Goal: Task Accomplishment & Management: Use online tool/utility

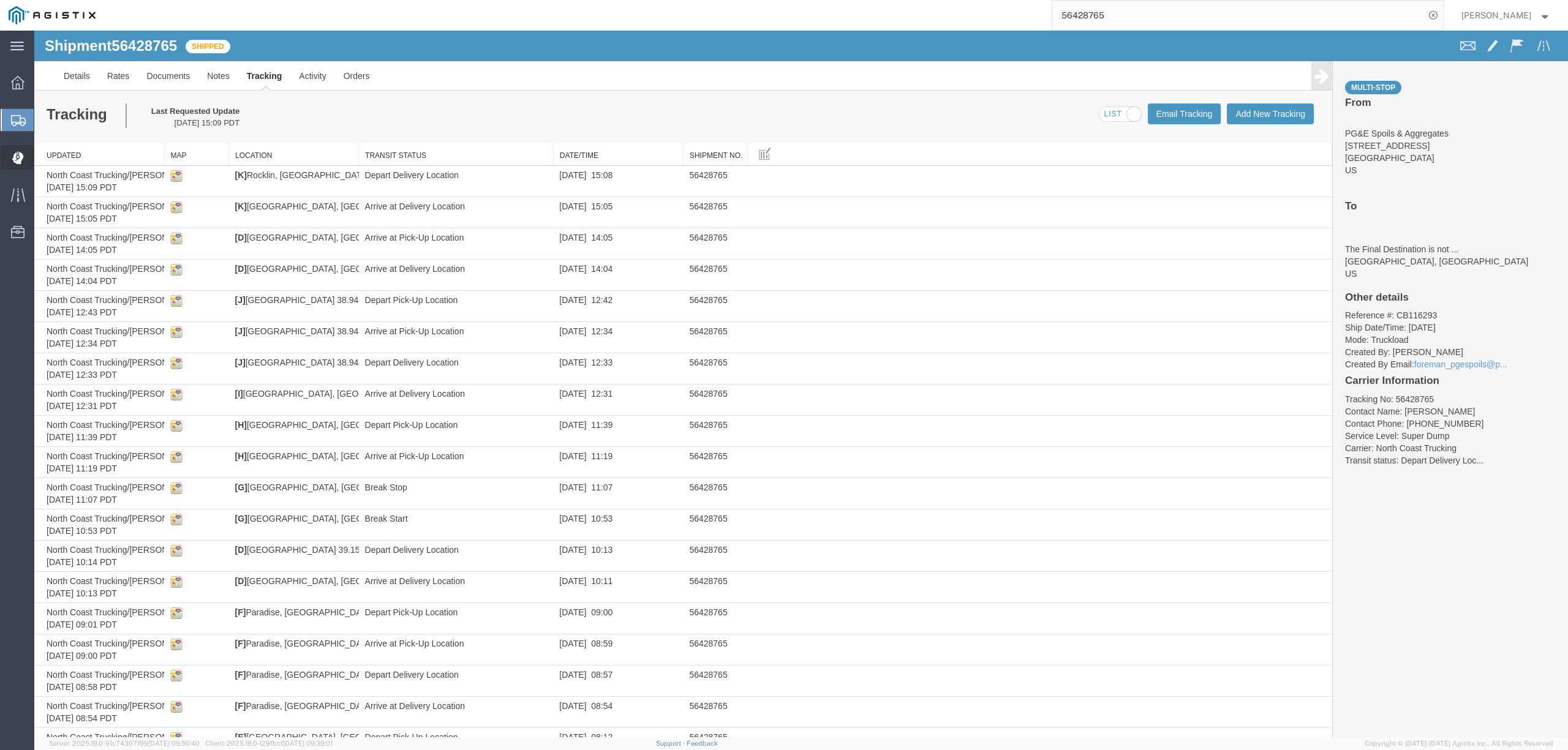
click at [42, 158] on span "Dispatch Manager" at bounding box center [37, 157] width 8 height 24
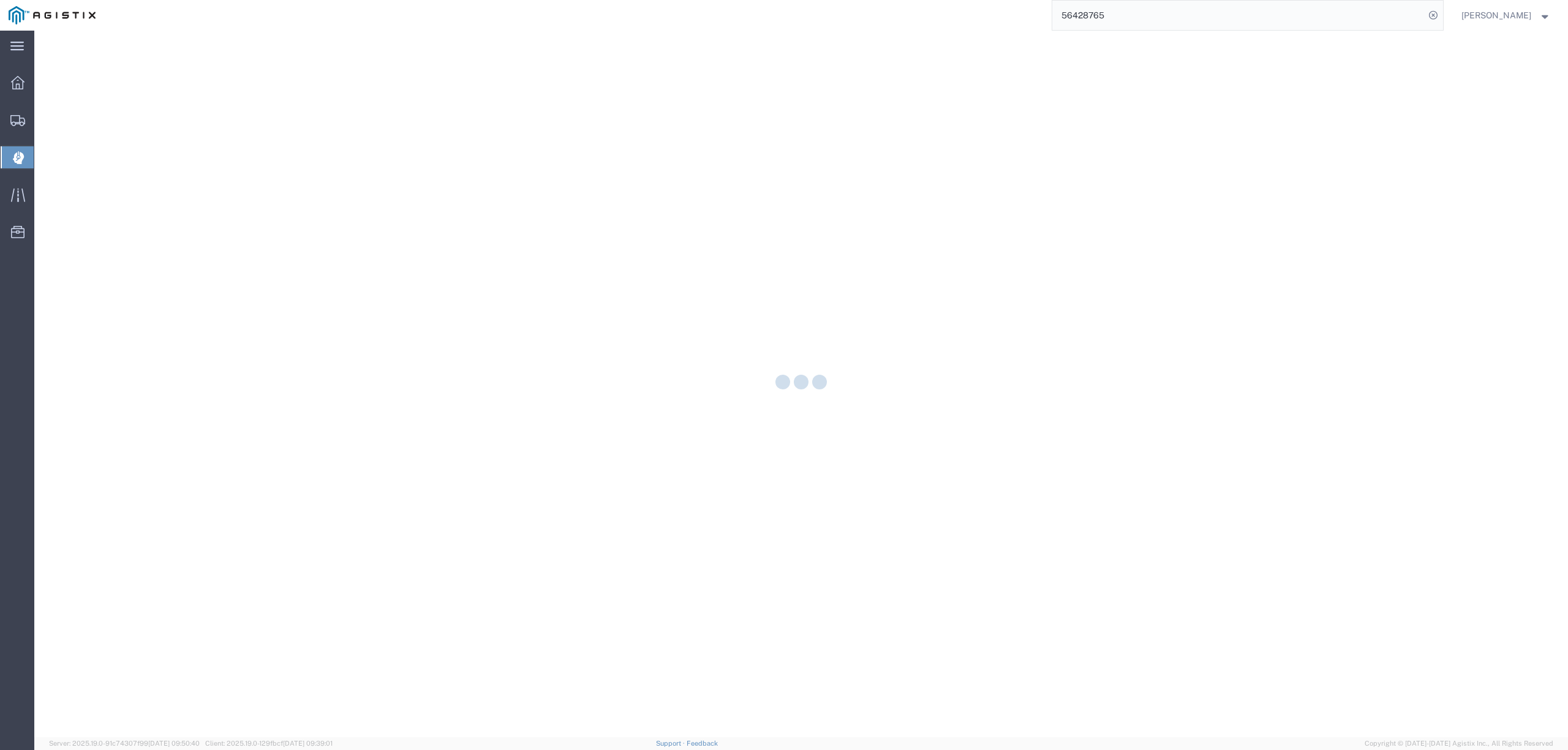
click at [58, 158] on div at bounding box center [801, 384] width 1535 height 707
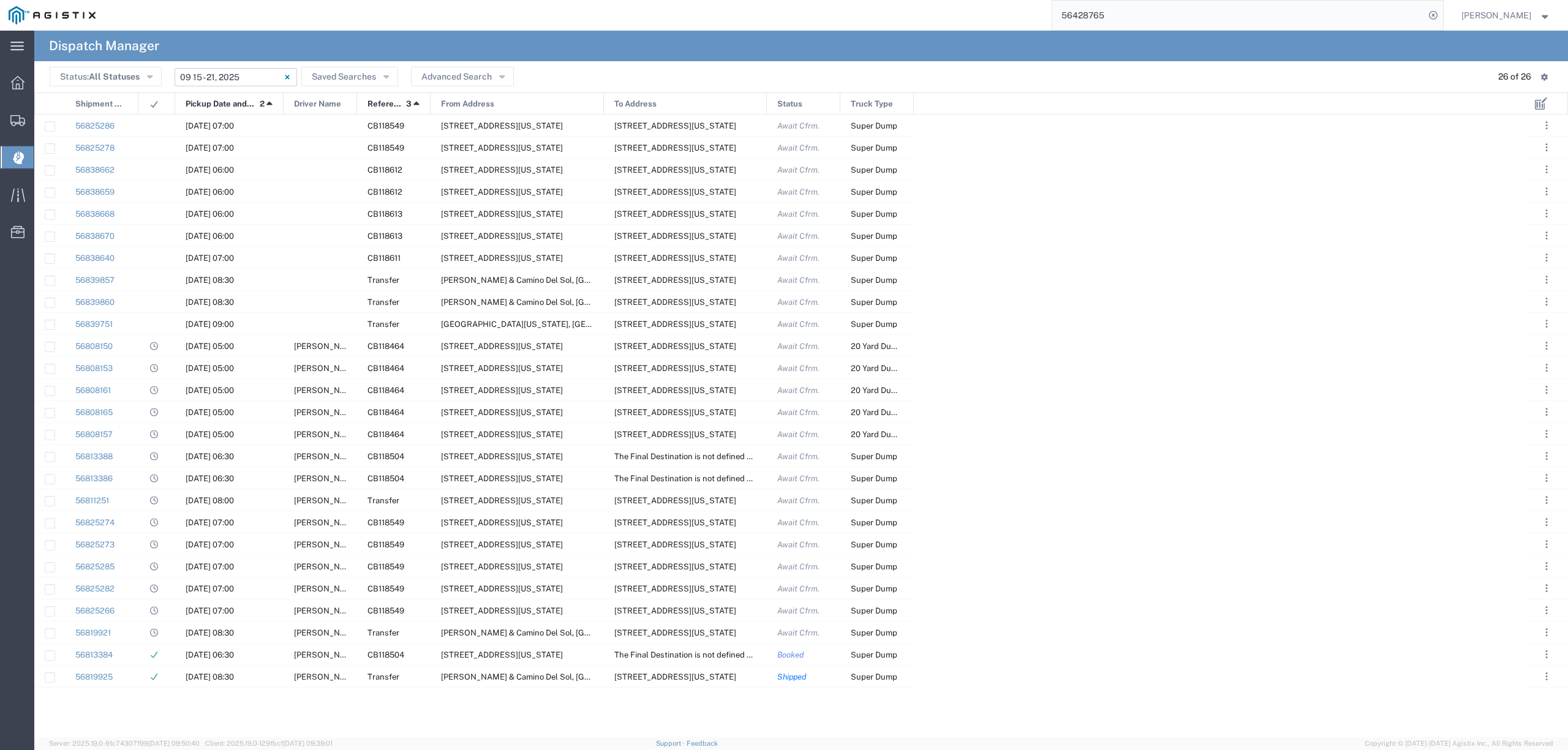
click at [251, 84] on input "09/15/2025 - 09/21/2025" at bounding box center [236, 77] width 123 height 19
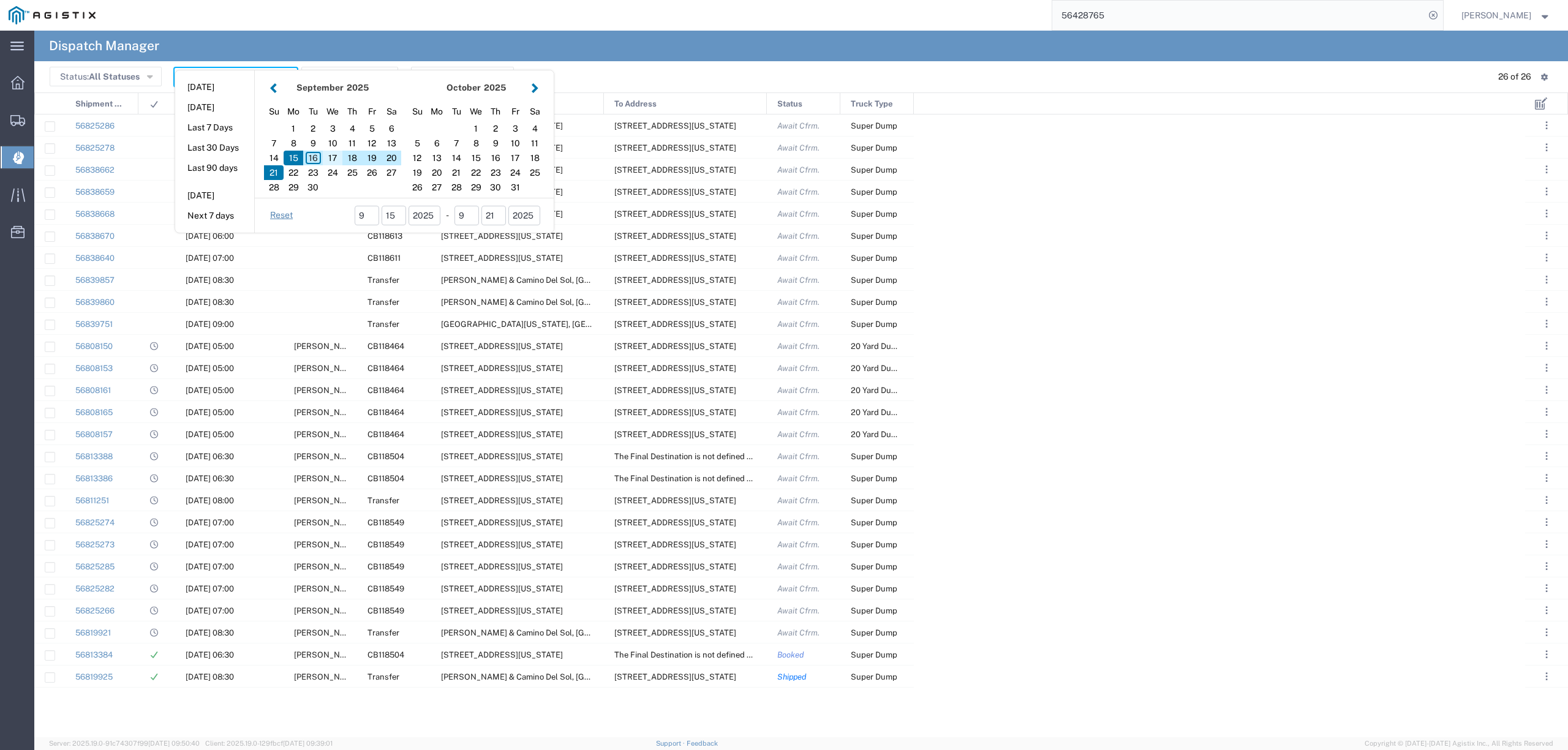
click at [332, 154] on div "17" at bounding box center [332, 158] width 20 height 15
type input "09/17/2025"
type input "09/17/2025 - 09/17/2025"
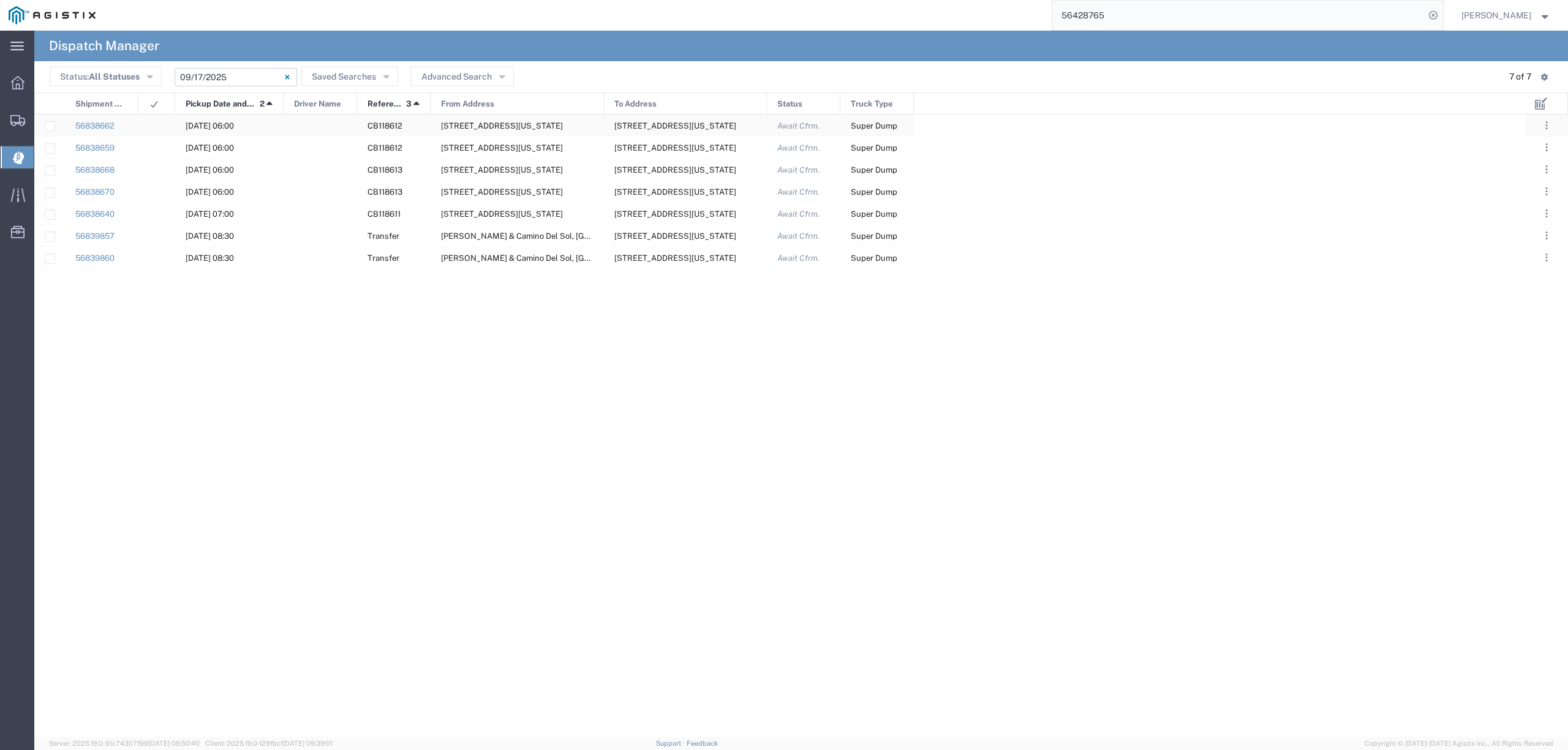
click at [326, 122] on div at bounding box center [320, 125] width 73 height 21
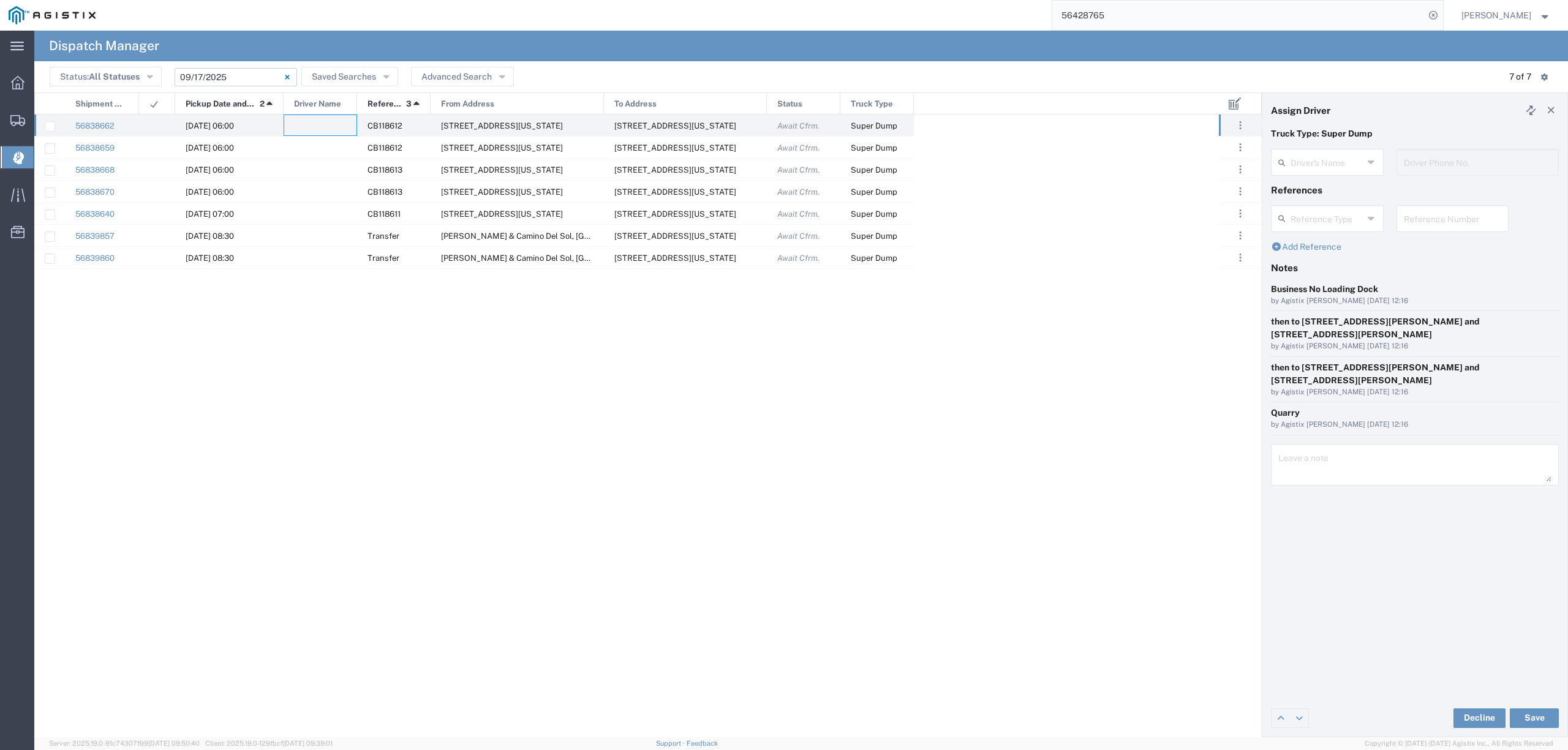
click at [1431, 254] on div "Add Reference" at bounding box center [1416, 247] width 288 height 13
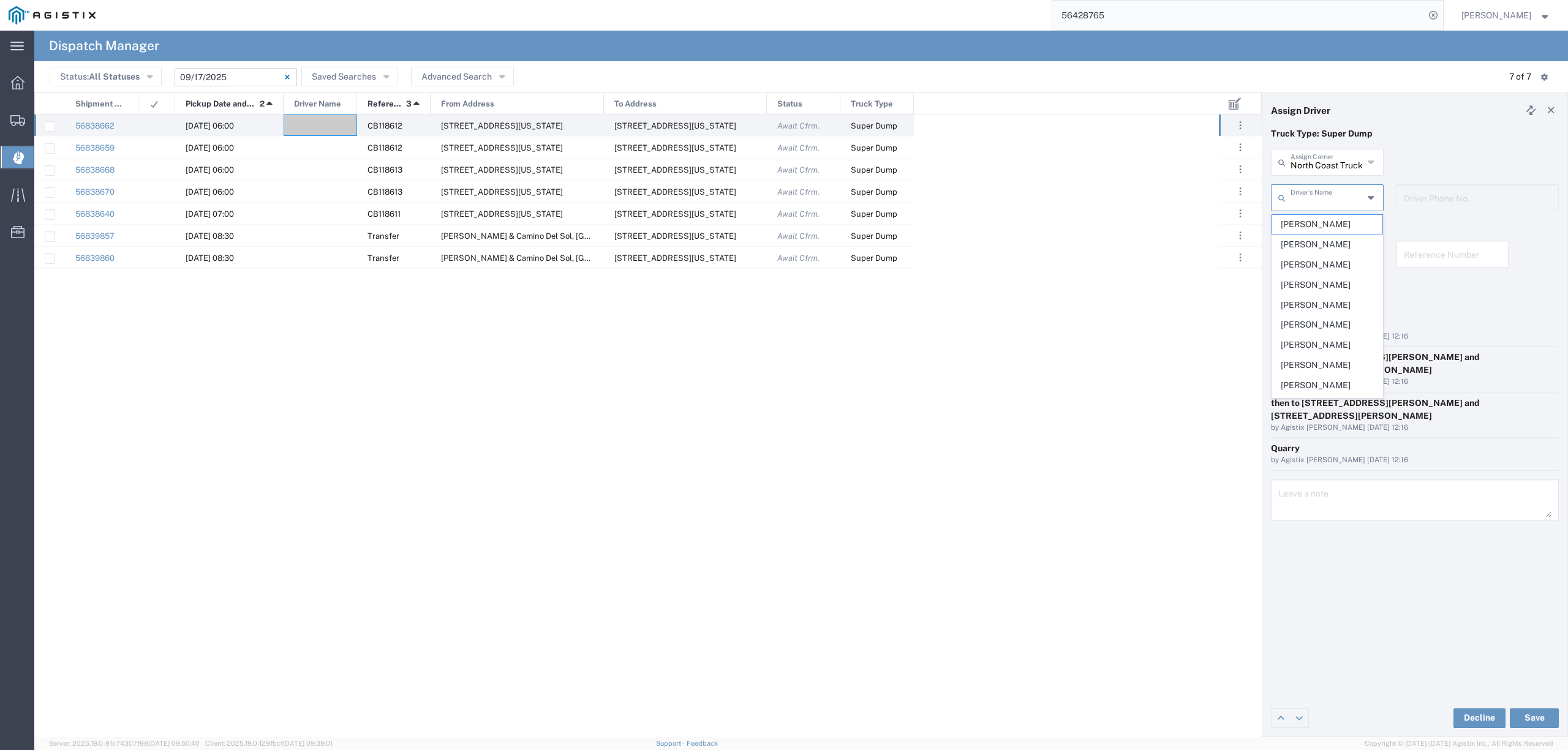
click at [1325, 199] on input "text" at bounding box center [1327, 196] width 72 height 21
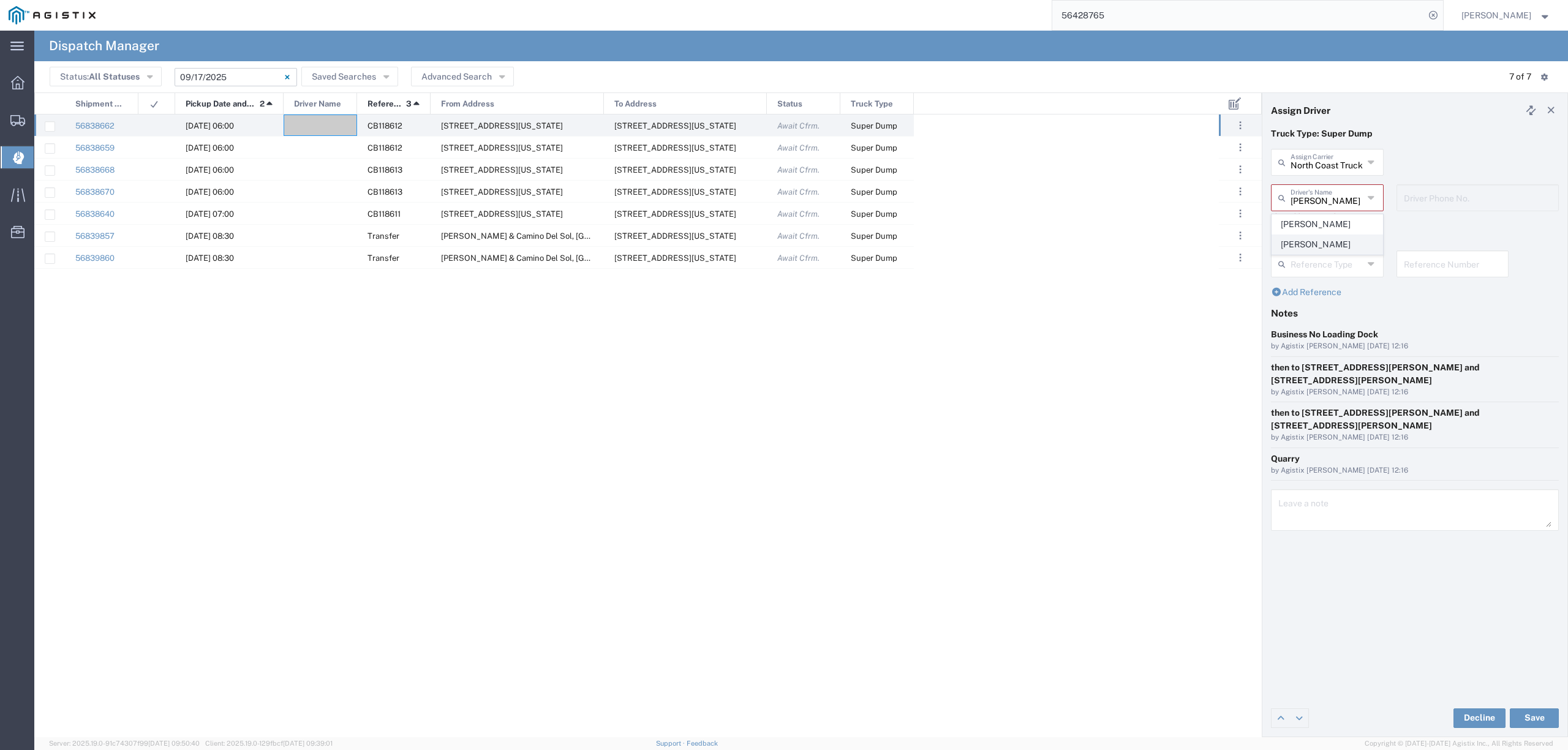
click at [1328, 245] on span "Robert Maciel" at bounding box center [1327, 244] width 110 height 19
type input "Robert Maciel"
type input "916-969-7820"
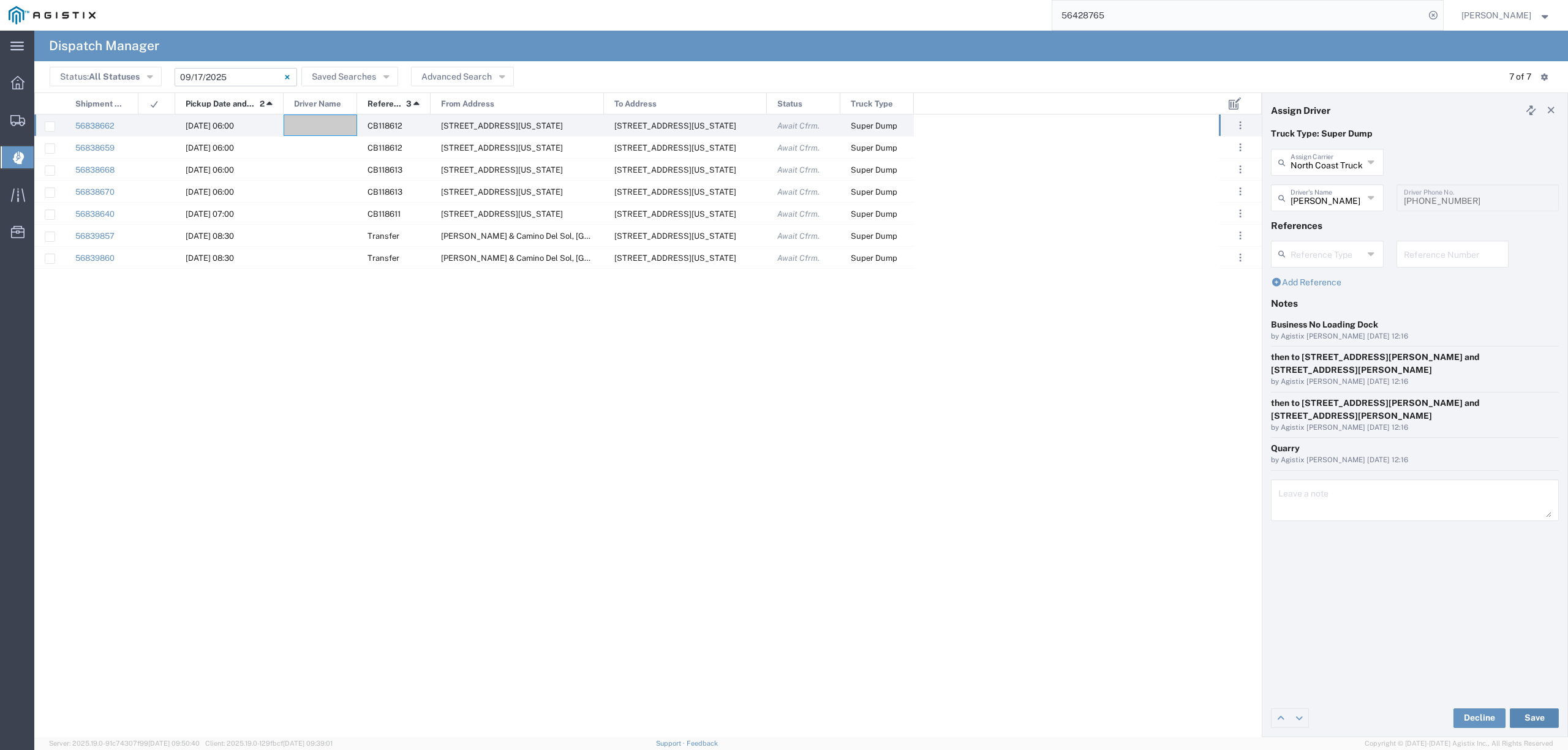
click at [1533, 716] on button "Save" at bounding box center [1535, 718] width 49 height 20
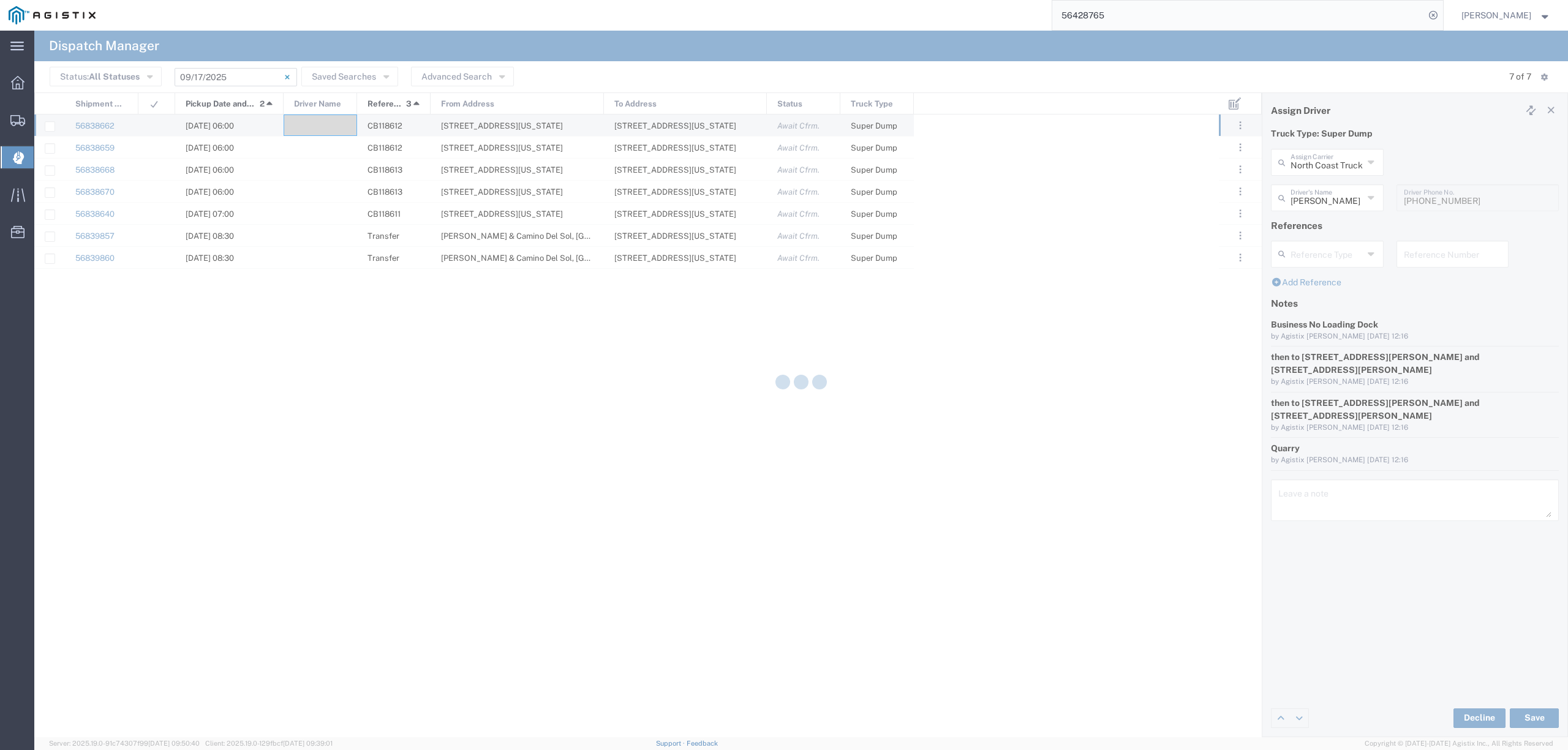
type input "Robert Maciel"
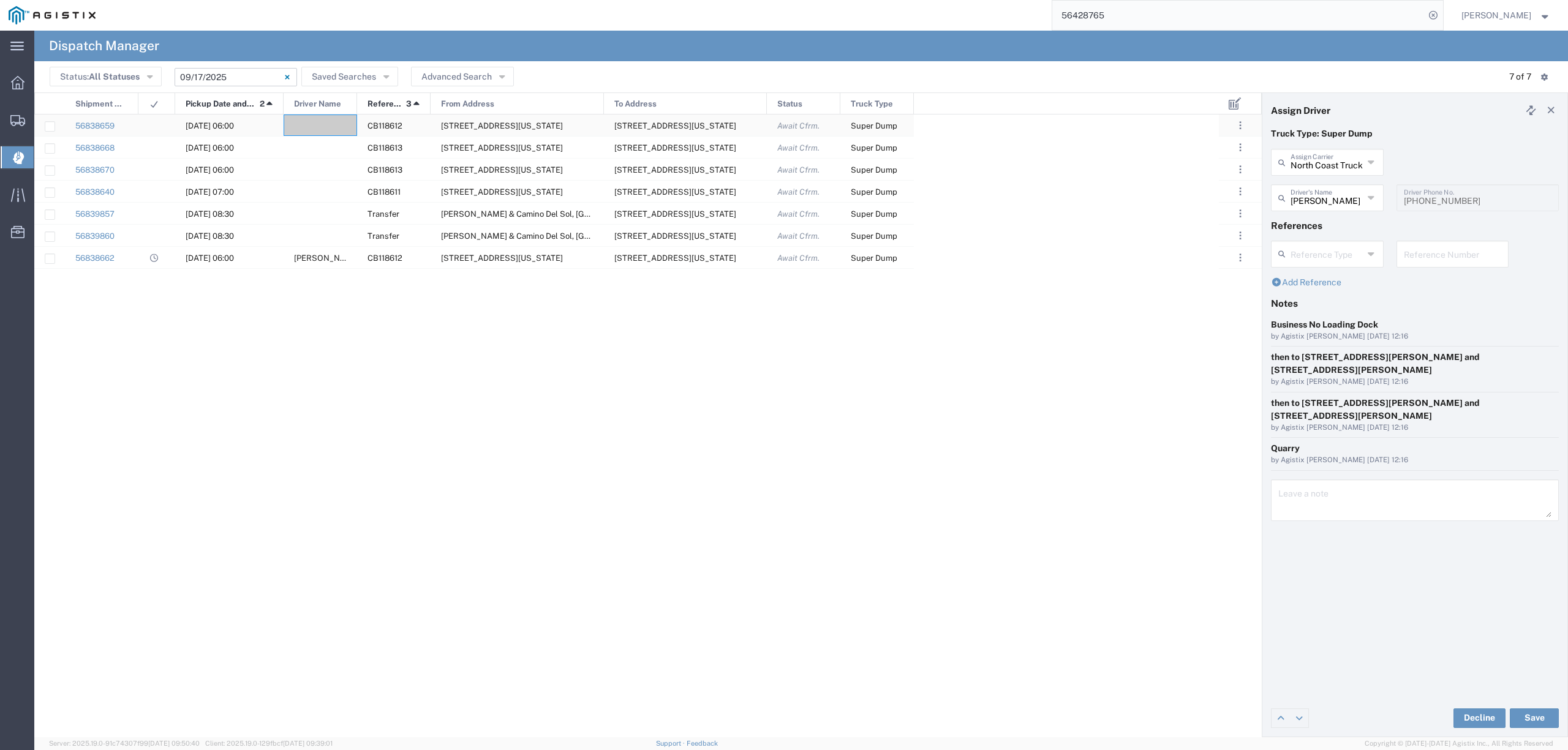
click at [321, 126] on div at bounding box center [320, 125] width 73 height 21
click at [1341, 196] on input "text" at bounding box center [1327, 196] width 72 height 21
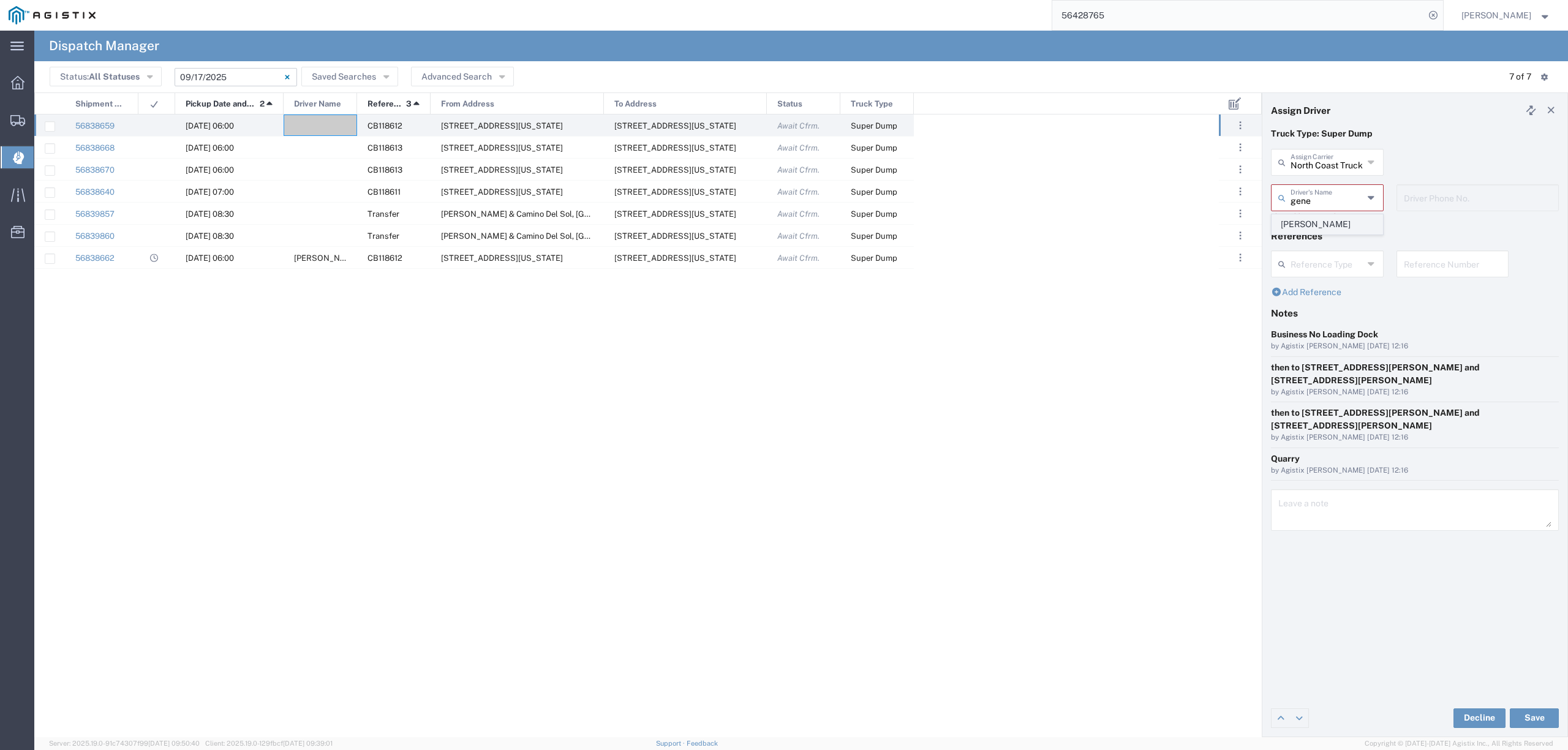
click at [1332, 223] on span "Gene Scarbrough" at bounding box center [1327, 224] width 110 height 19
type input "Gene Scarbrough"
type input "9162719004"
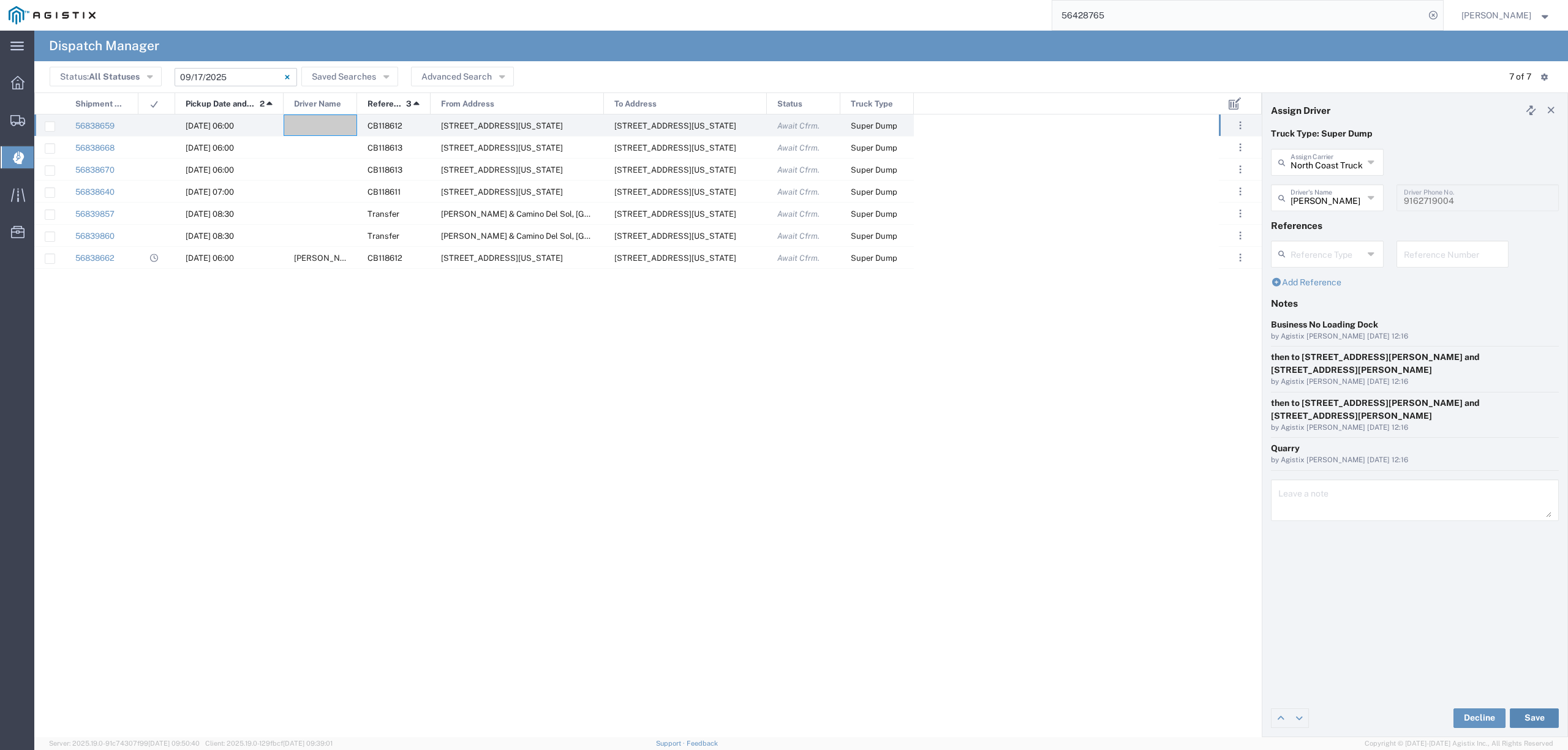
click at [1545, 718] on button "Save" at bounding box center [1535, 718] width 49 height 20
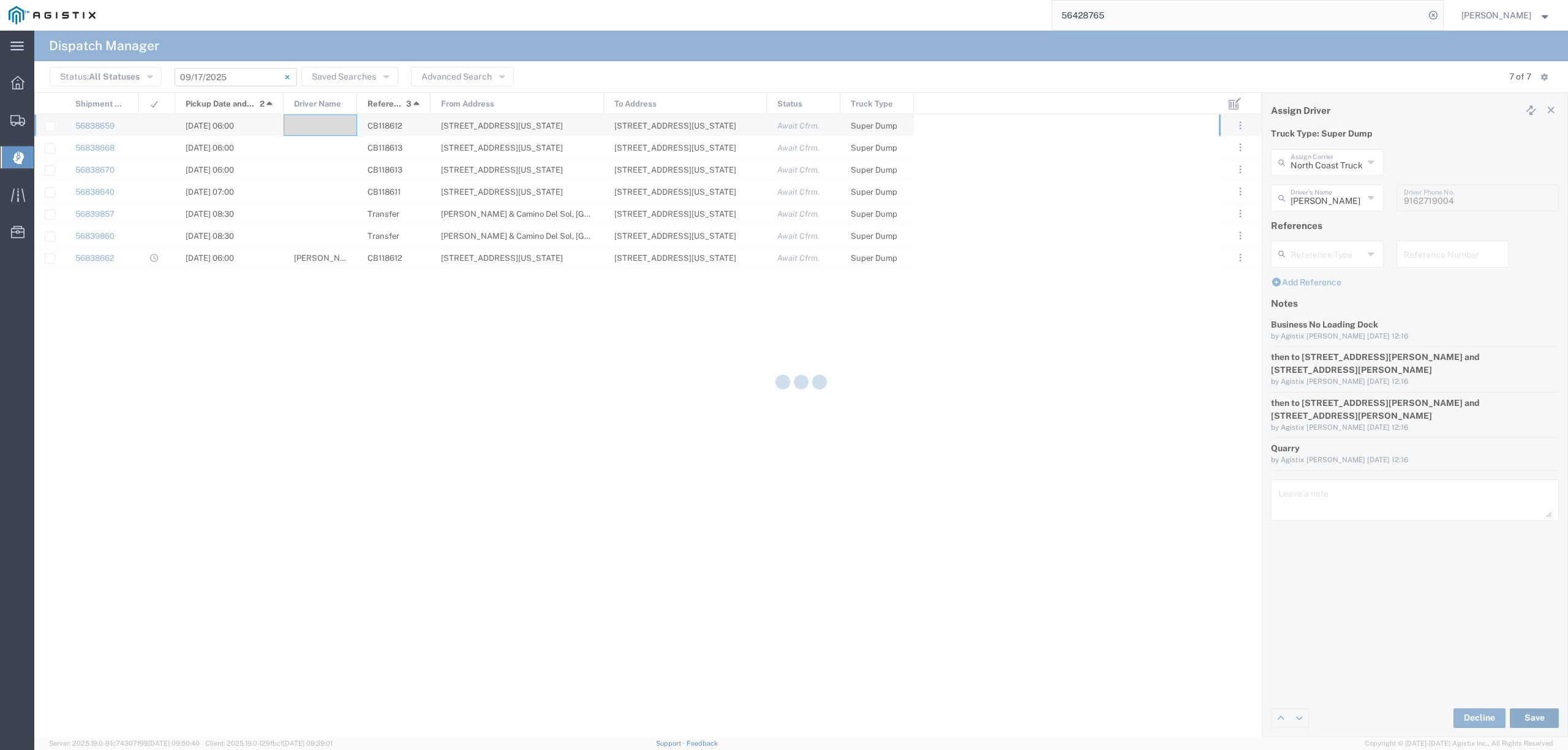
type input "Gene Scarbrough"
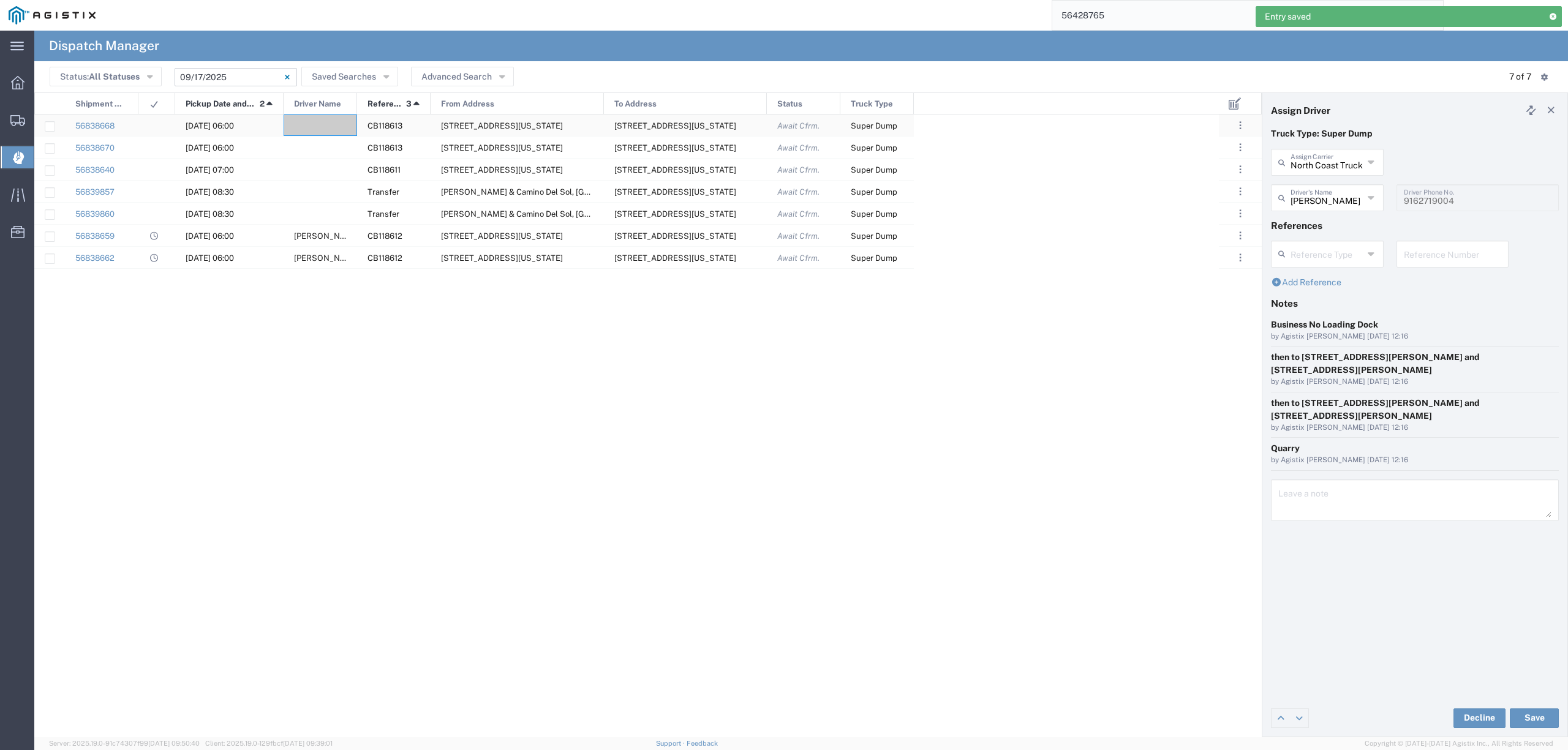
click at [330, 127] on div at bounding box center [320, 125] width 73 height 21
click at [1324, 199] on input "text" at bounding box center [1327, 196] width 72 height 21
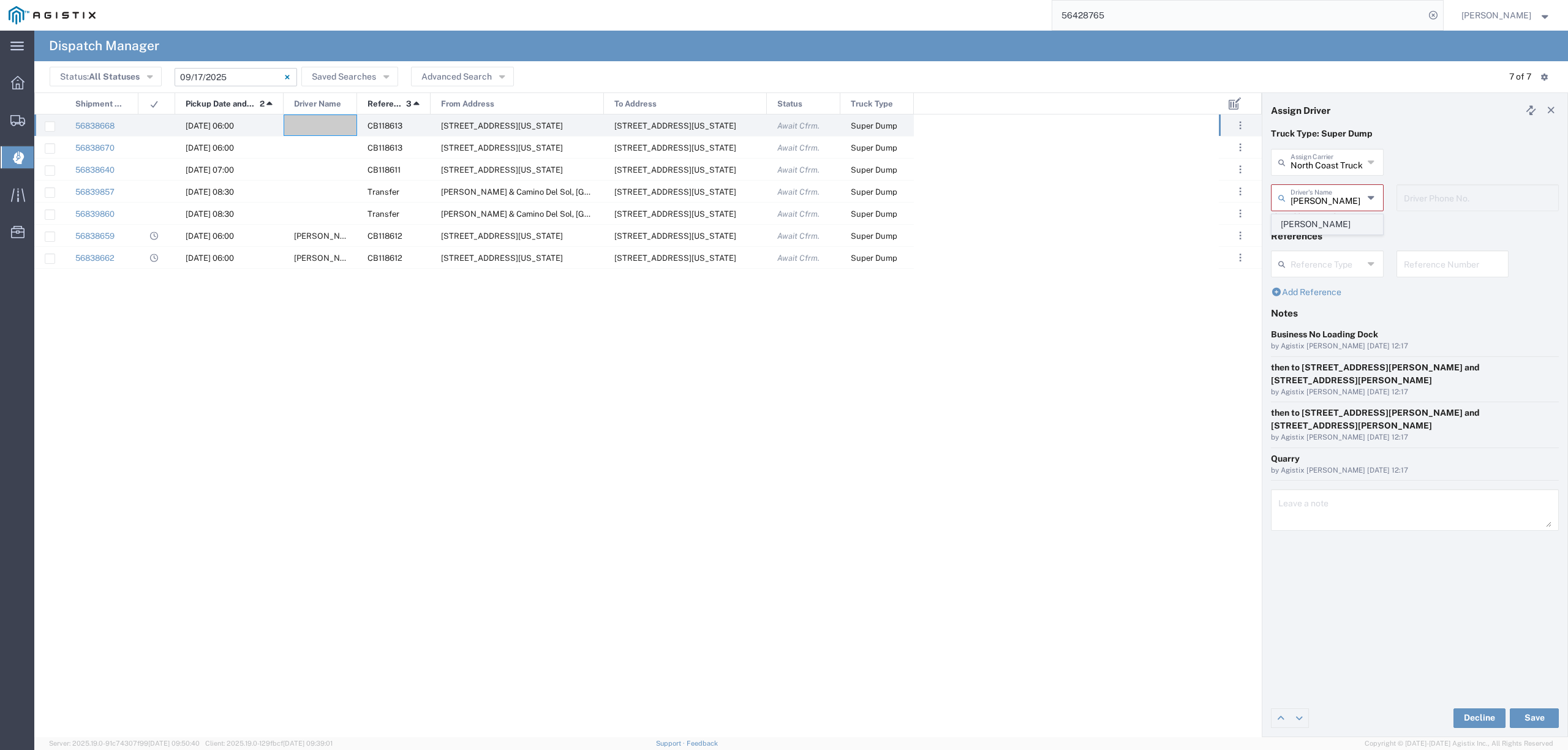
click at [1329, 229] on span "Jose Fuentes" at bounding box center [1327, 224] width 110 height 19
type input "Jose Fuentes"
type input "5105865617"
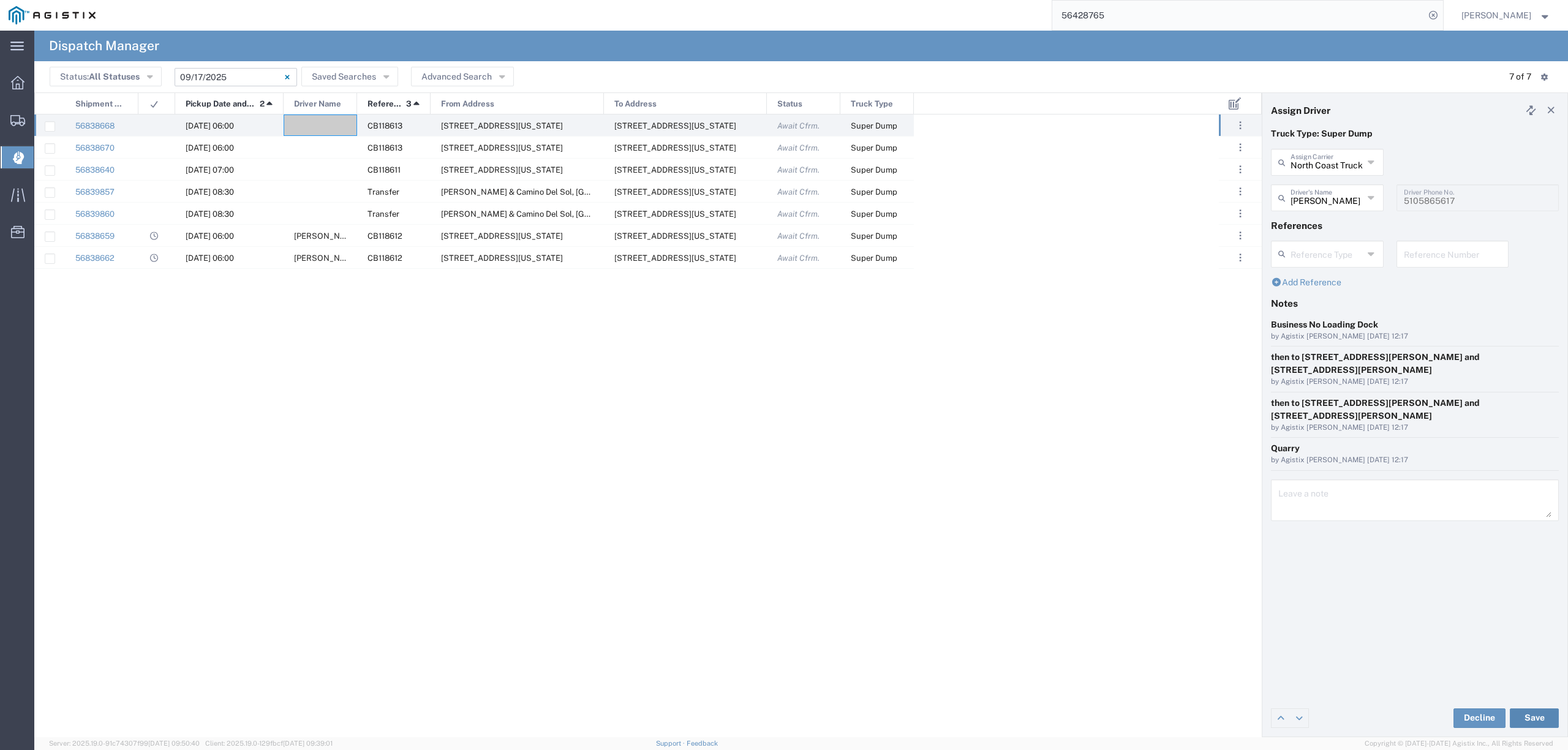
click at [1517, 718] on button "Save" at bounding box center [1535, 718] width 49 height 20
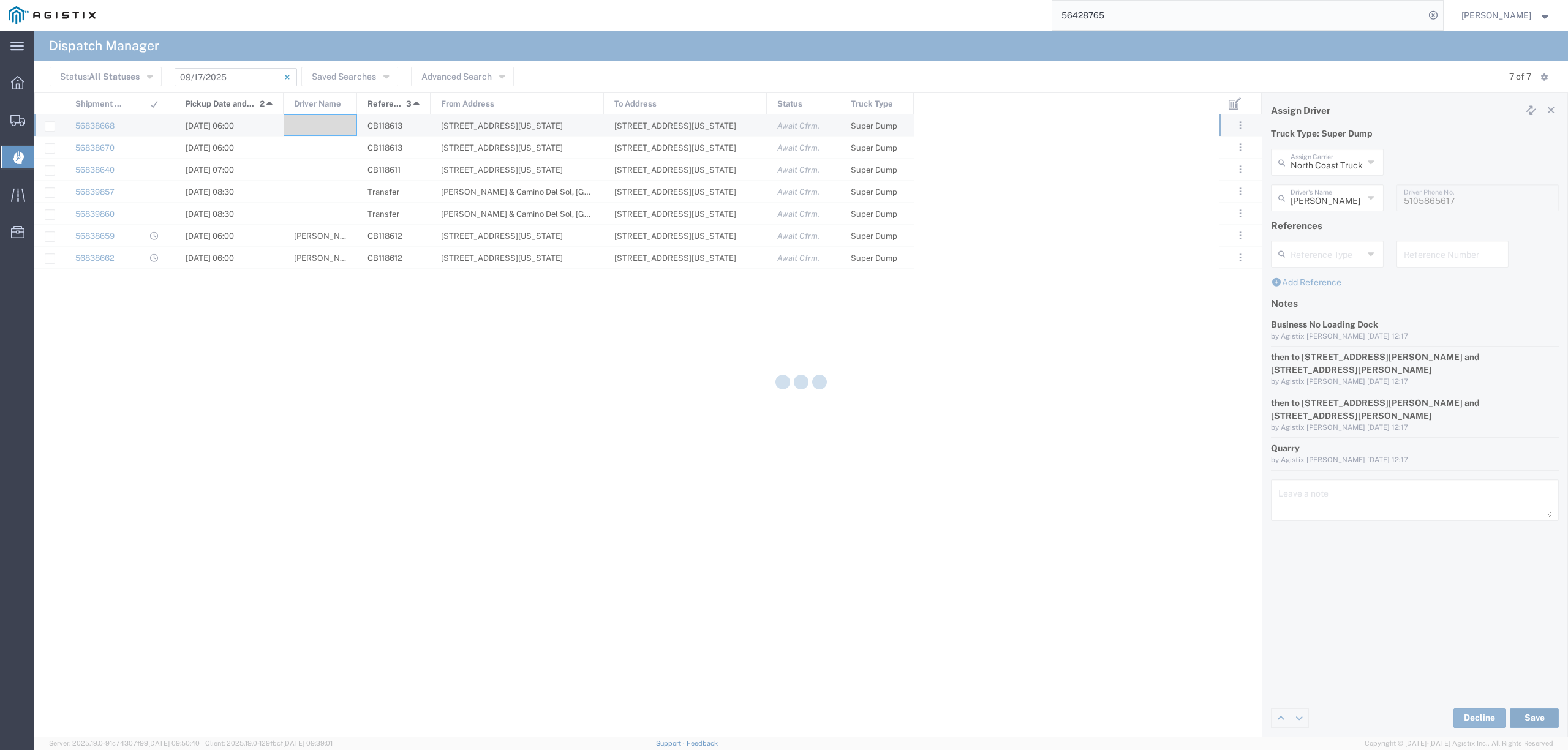
type input "Jose Fuentes"
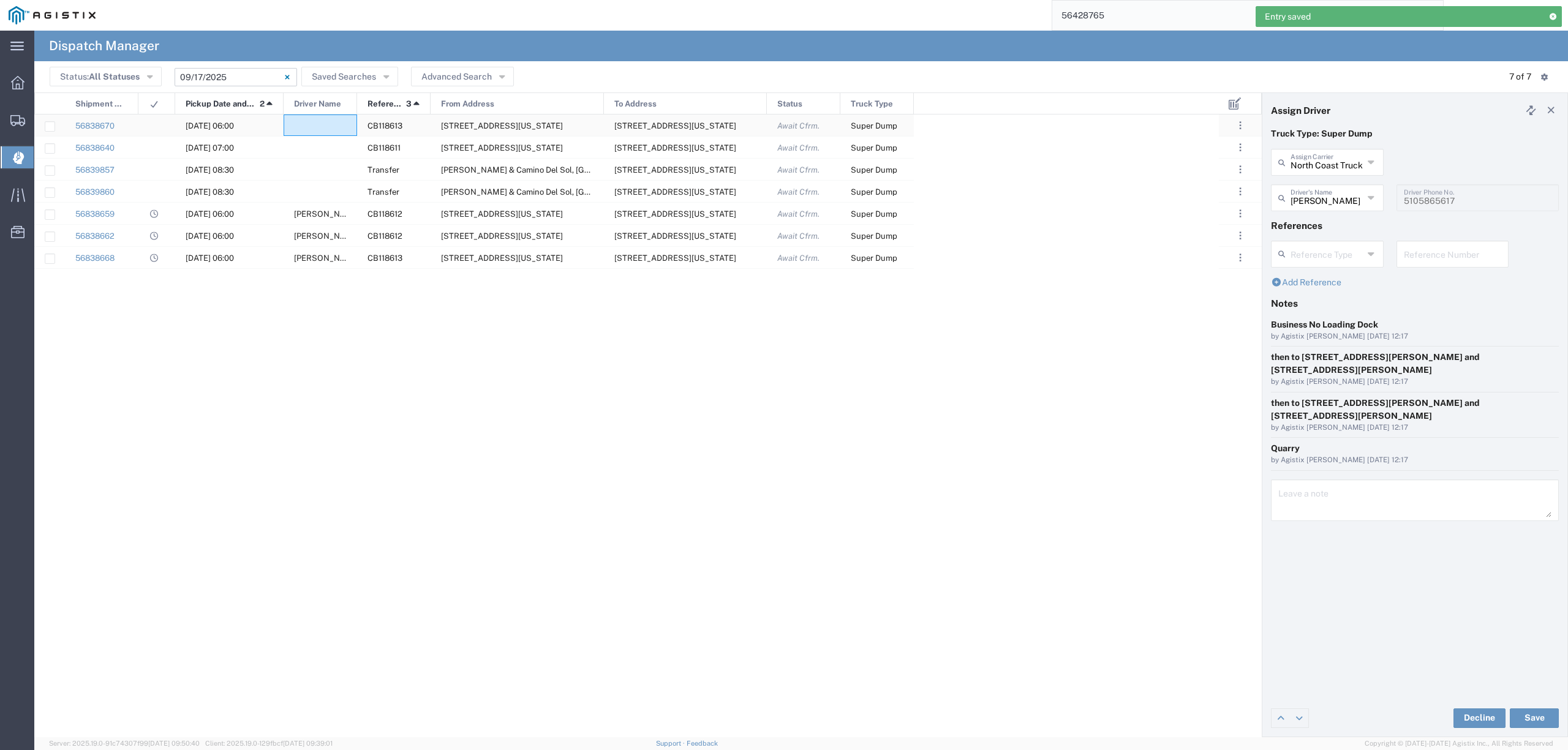
click at [326, 125] on div at bounding box center [320, 125] width 73 height 21
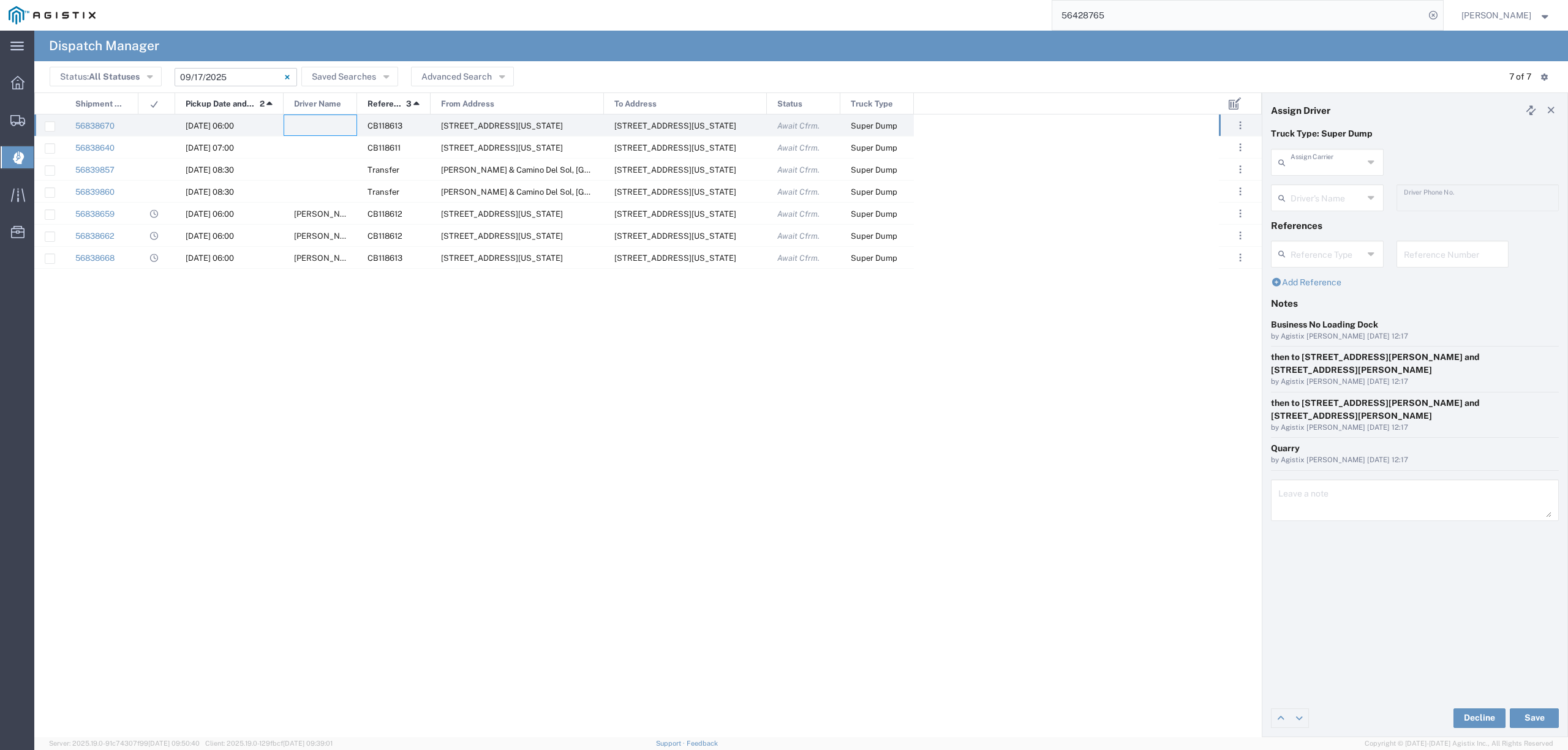
click at [1343, 167] on input "text" at bounding box center [1327, 161] width 72 height 21
click at [1346, 191] on span "Bhatti Bros" at bounding box center [1327, 189] width 110 height 19
type input "Bhatti Bros"
click at [1315, 195] on input "text" at bounding box center [1327, 196] width 72 height 21
click at [1335, 292] on span "Gurkirat Lail" at bounding box center [1327, 285] width 110 height 19
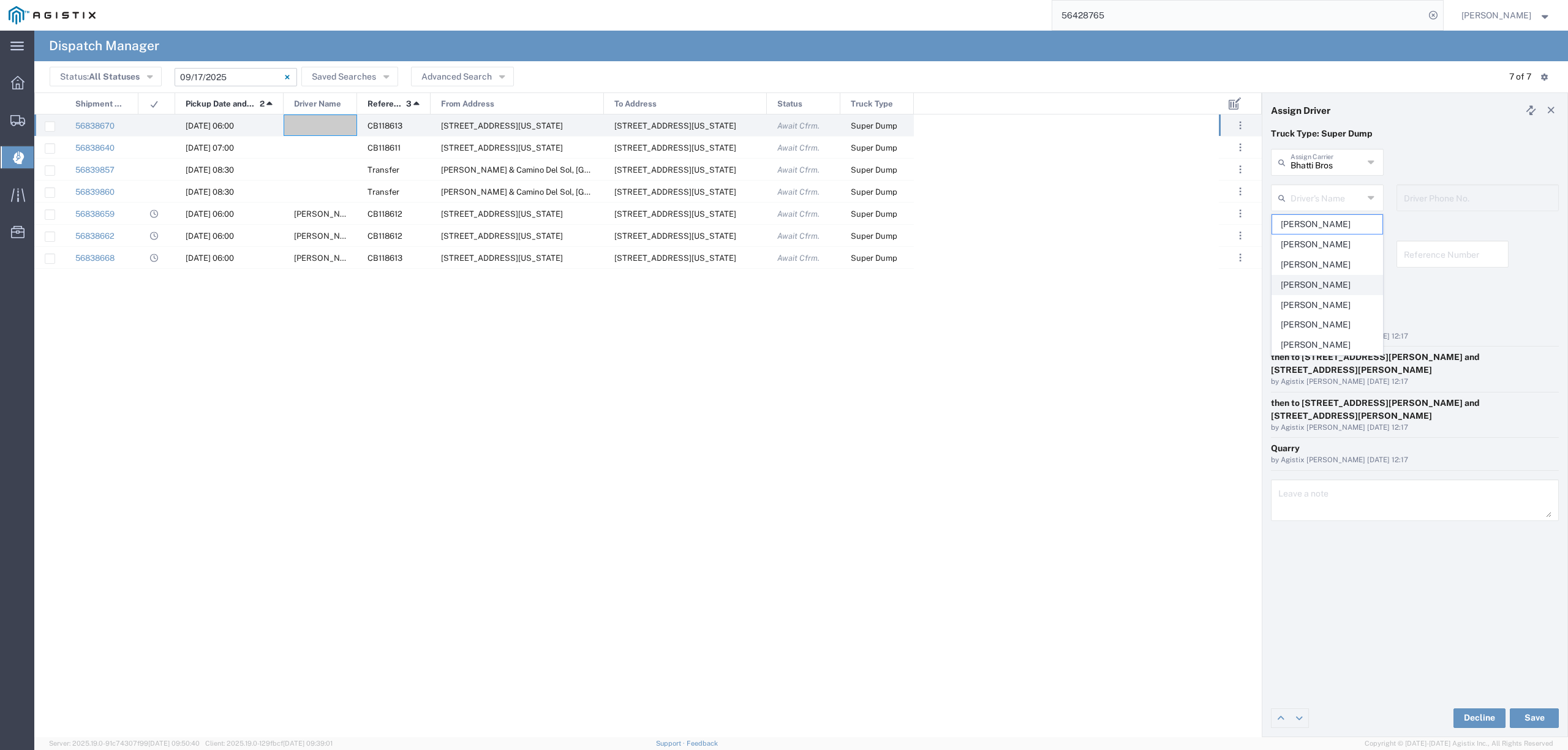
type input "Gurkirat Lail"
type input "530-755-7715"
click at [1321, 202] on input "Gurkirat Lail" at bounding box center [1327, 196] width 72 height 21
click at [1324, 282] on span "Gurjot S. Sooch" at bounding box center [1327, 285] width 110 height 19
type input "Gurjot S. Sooch"
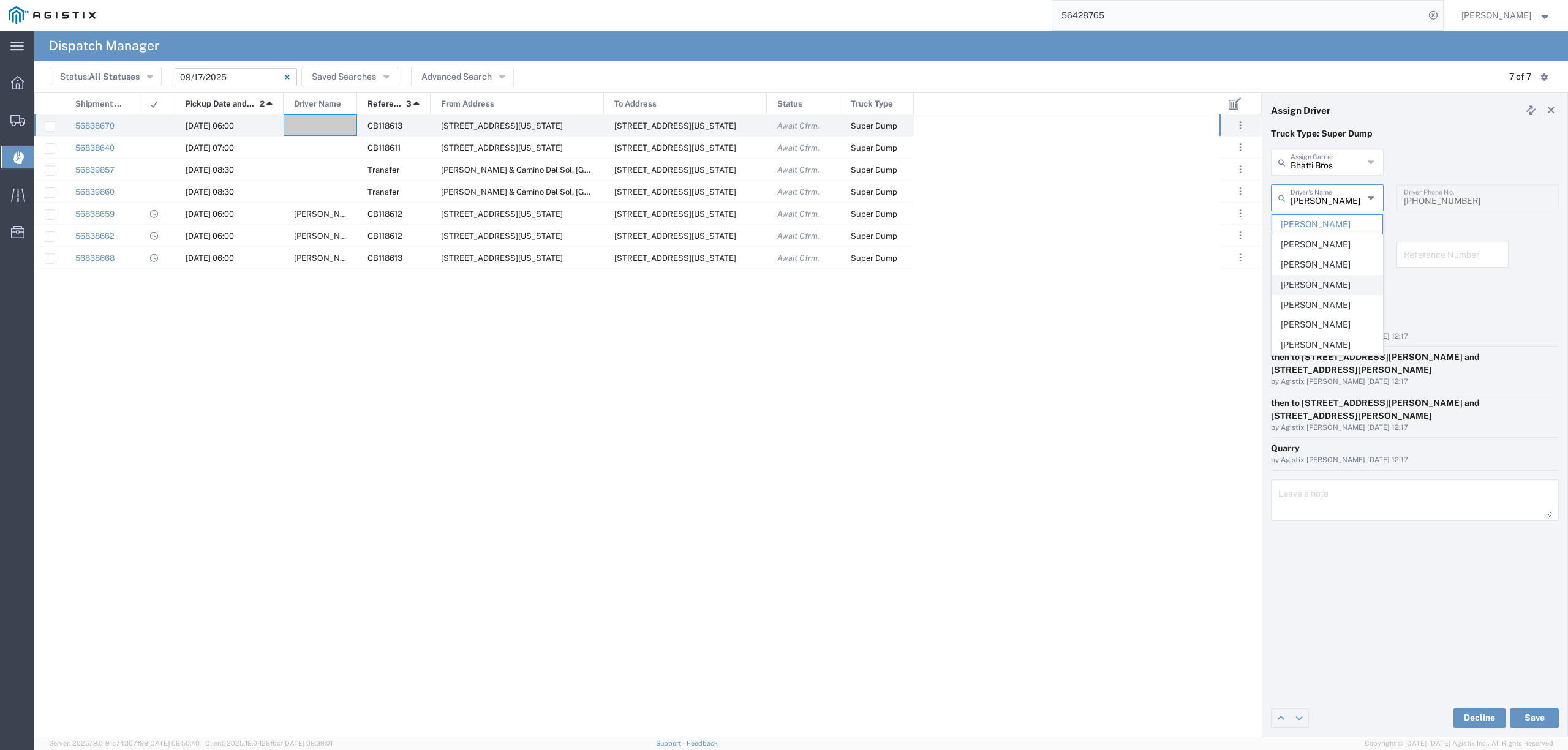
type input "530-788-5356"
click at [1344, 195] on input "Gurjot S. Sooch" at bounding box center [1327, 196] width 72 height 21
click at [1337, 344] on span "Ramandeep Singh" at bounding box center [1327, 345] width 110 height 19
type input "Ramandeep Singh"
type input "530-845-0025"
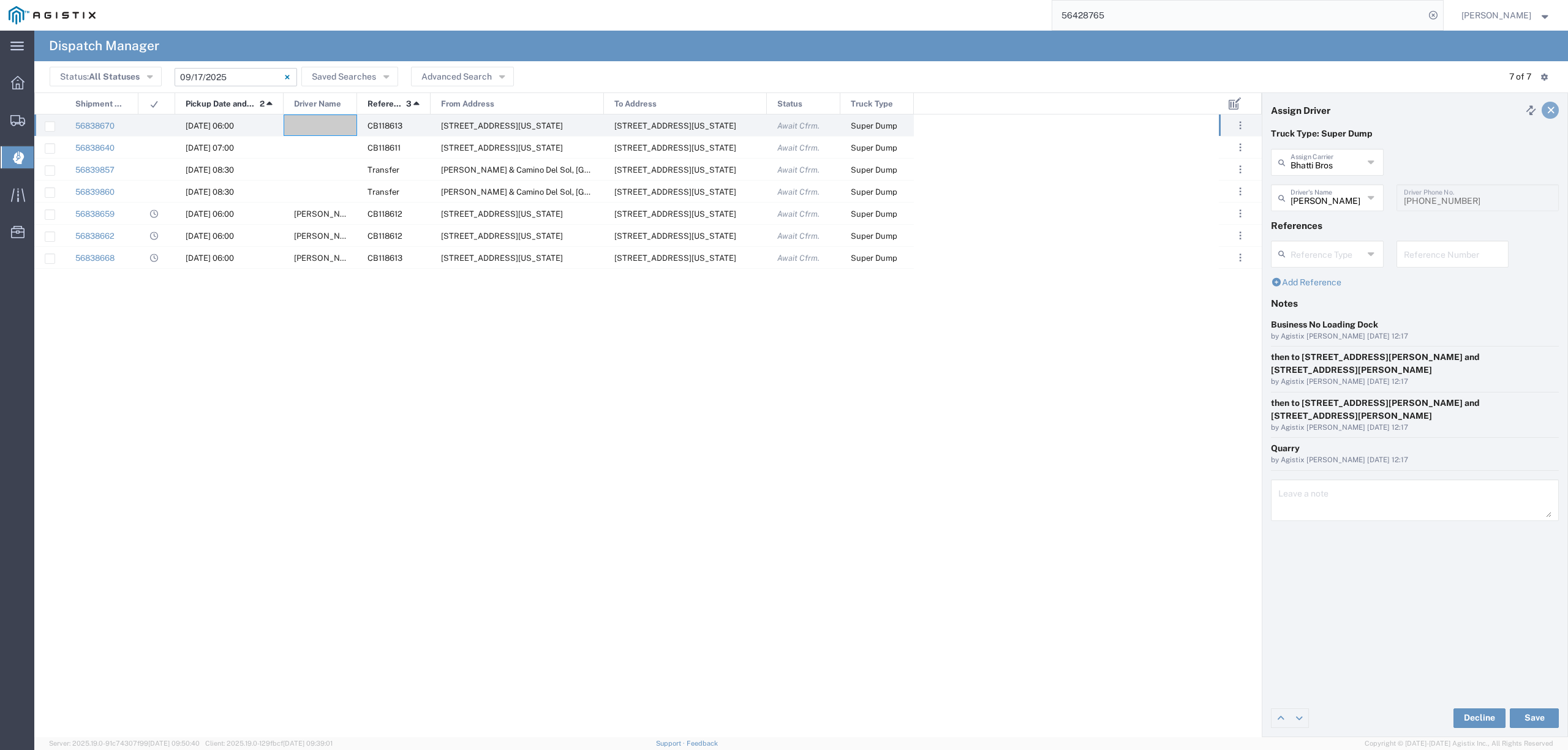
click at [1557, 108] on link at bounding box center [1550, 110] width 17 height 17
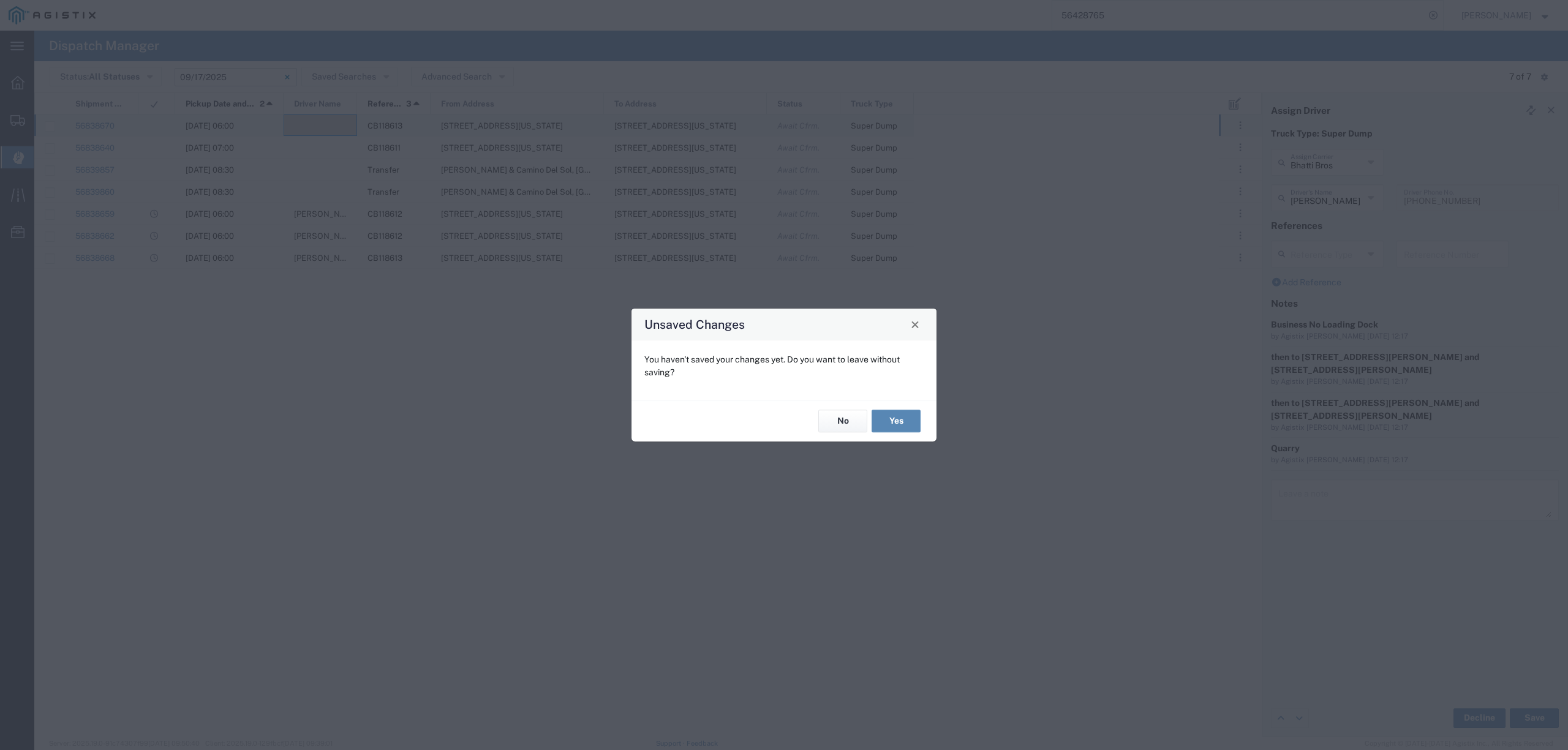
click at [902, 420] on button "Yes" at bounding box center [896, 422] width 49 height 22
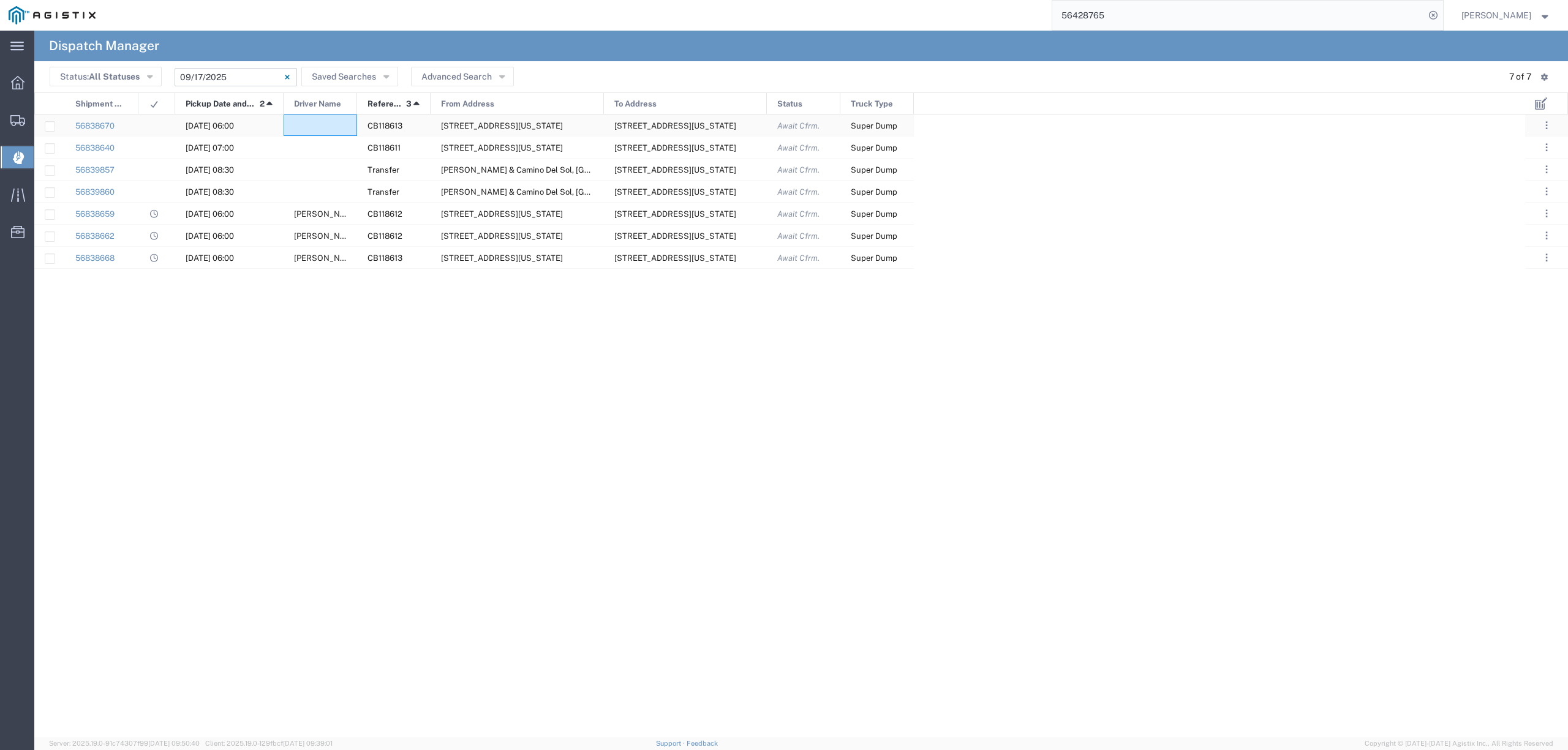
click at [309, 122] on div at bounding box center [320, 125] width 73 height 21
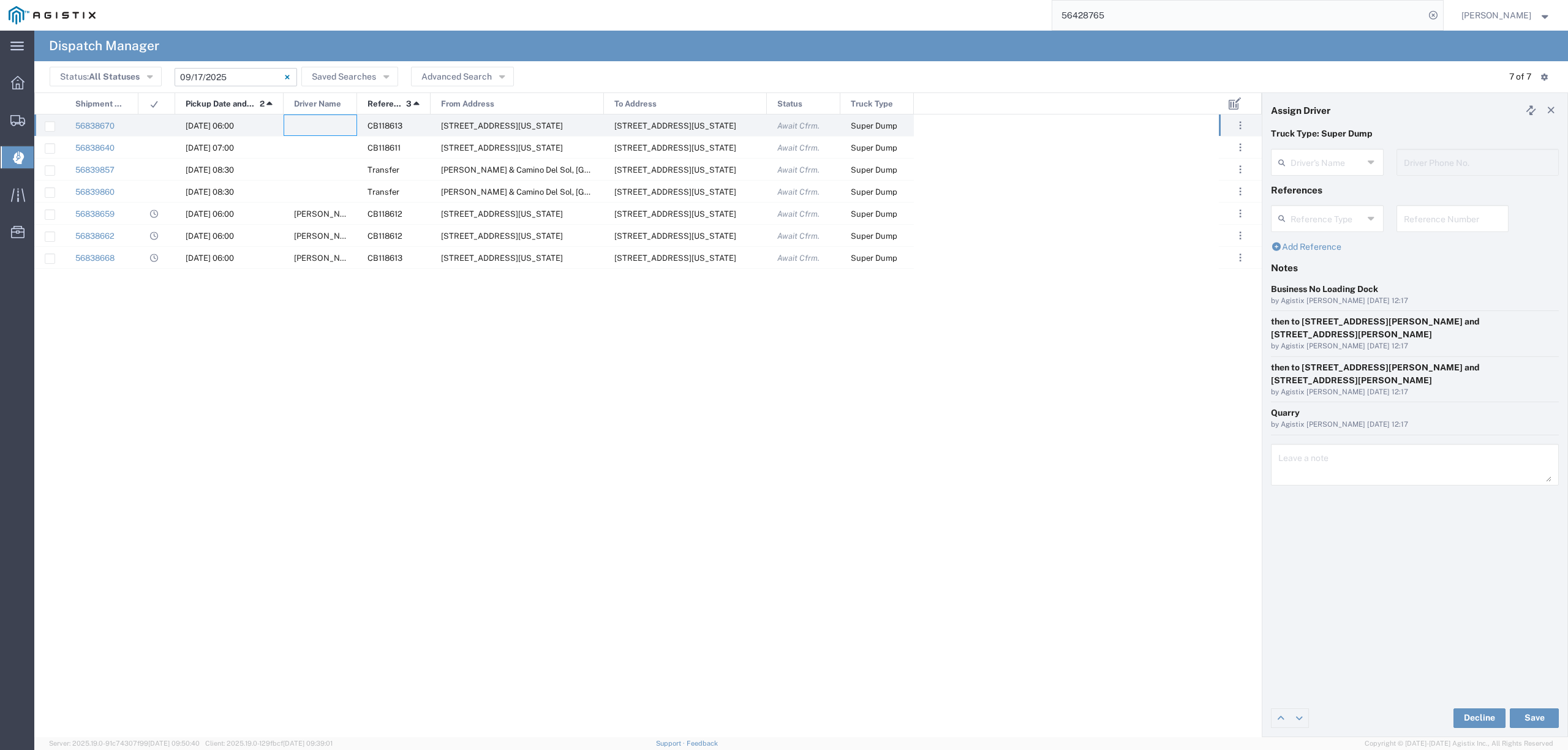
click at [1313, 165] on agx-dispatcher-assign-widget "Driver's Name Driver Phone No." at bounding box center [1416, 166] width 288 height 35
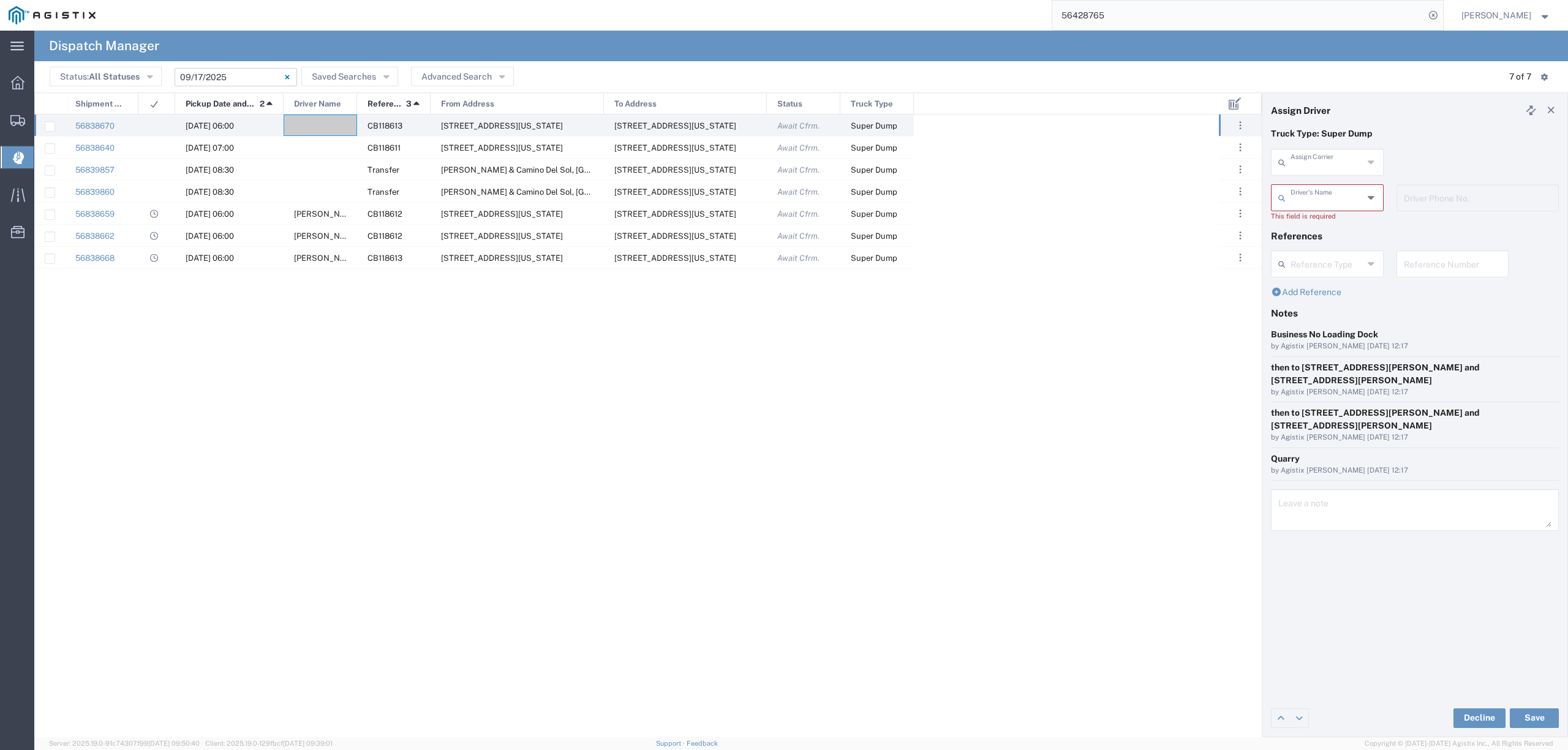
click at [1313, 165] on input "text" at bounding box center [1327, 161] width 72 height 21
click at [1329, 185] on span "Bhatti Bros" at bounding box center [1327, 189] width 110 height 19
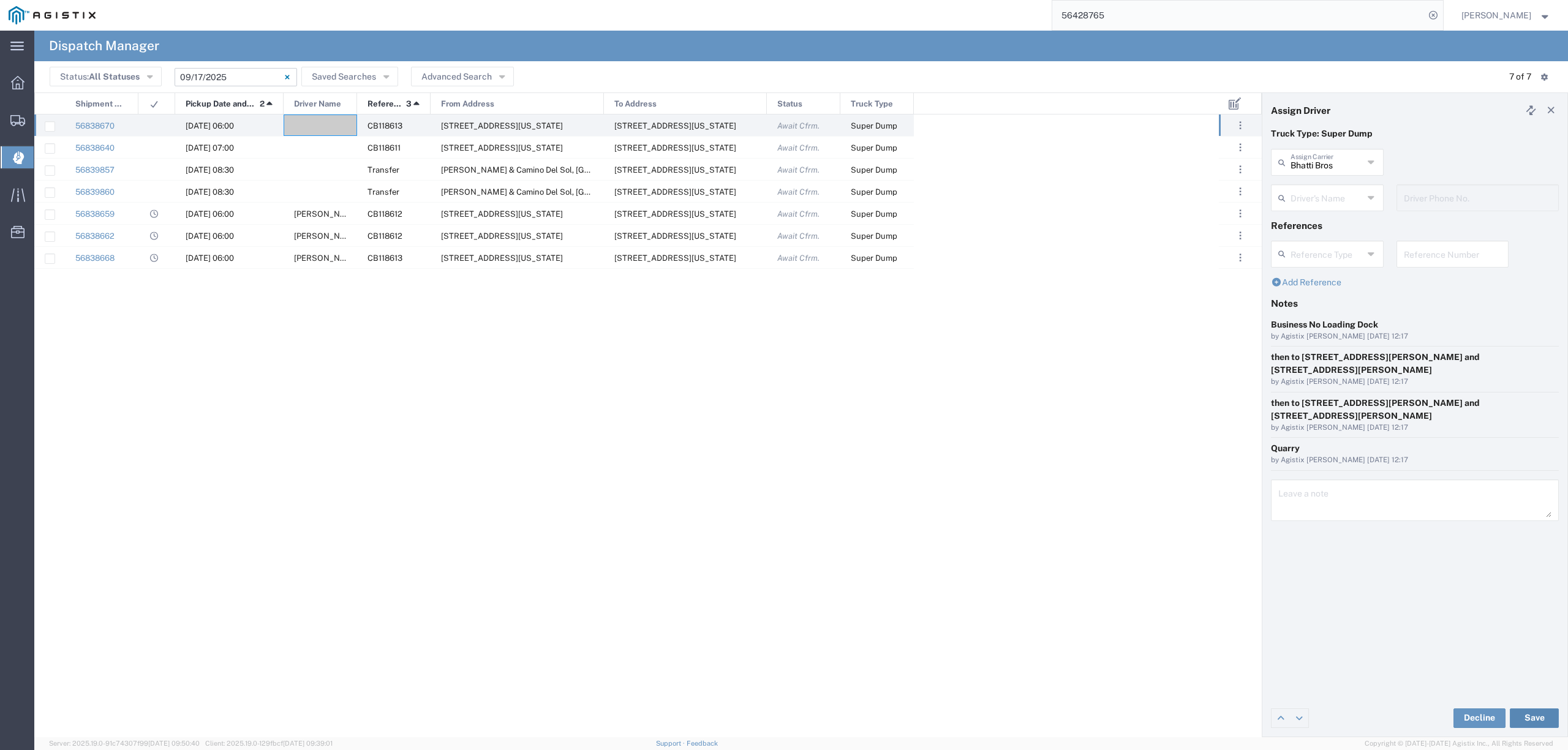
click at [1528, 716] on button "Save" at bounding box center [1535, 718] width 49 height 20
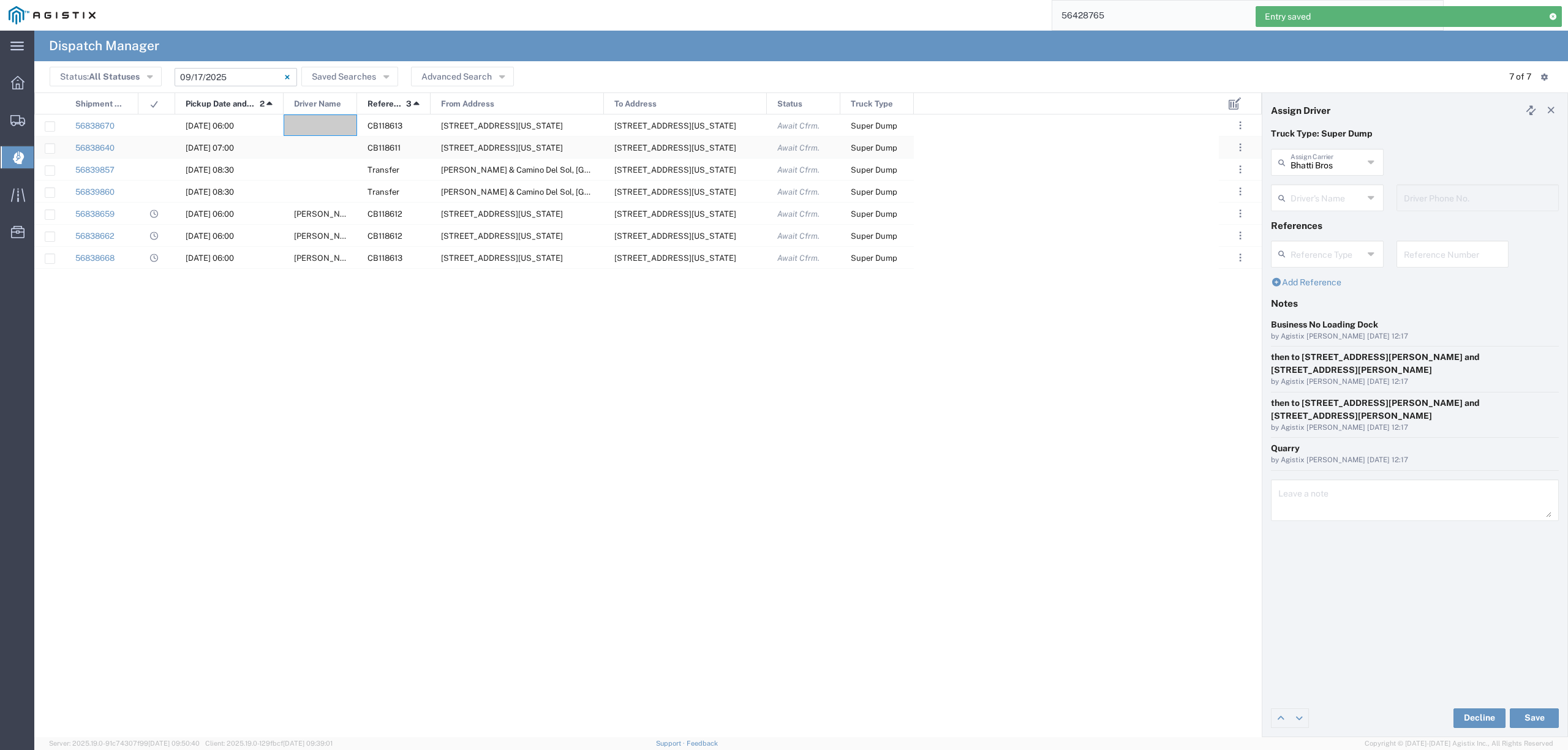
click at [332, 143] on div at bounding box center [320, 147] width 73 height 21
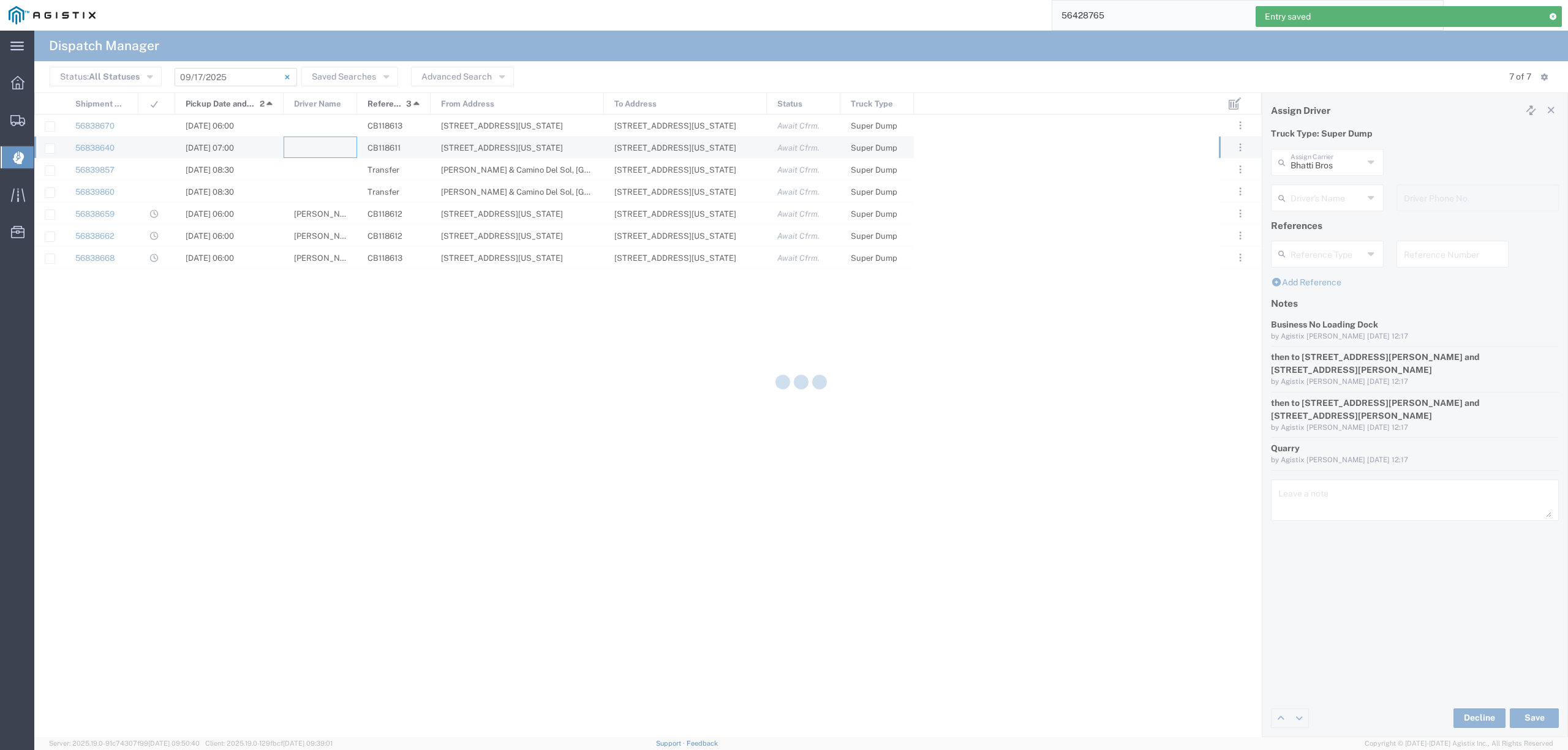
type input "North Coast Trucking"
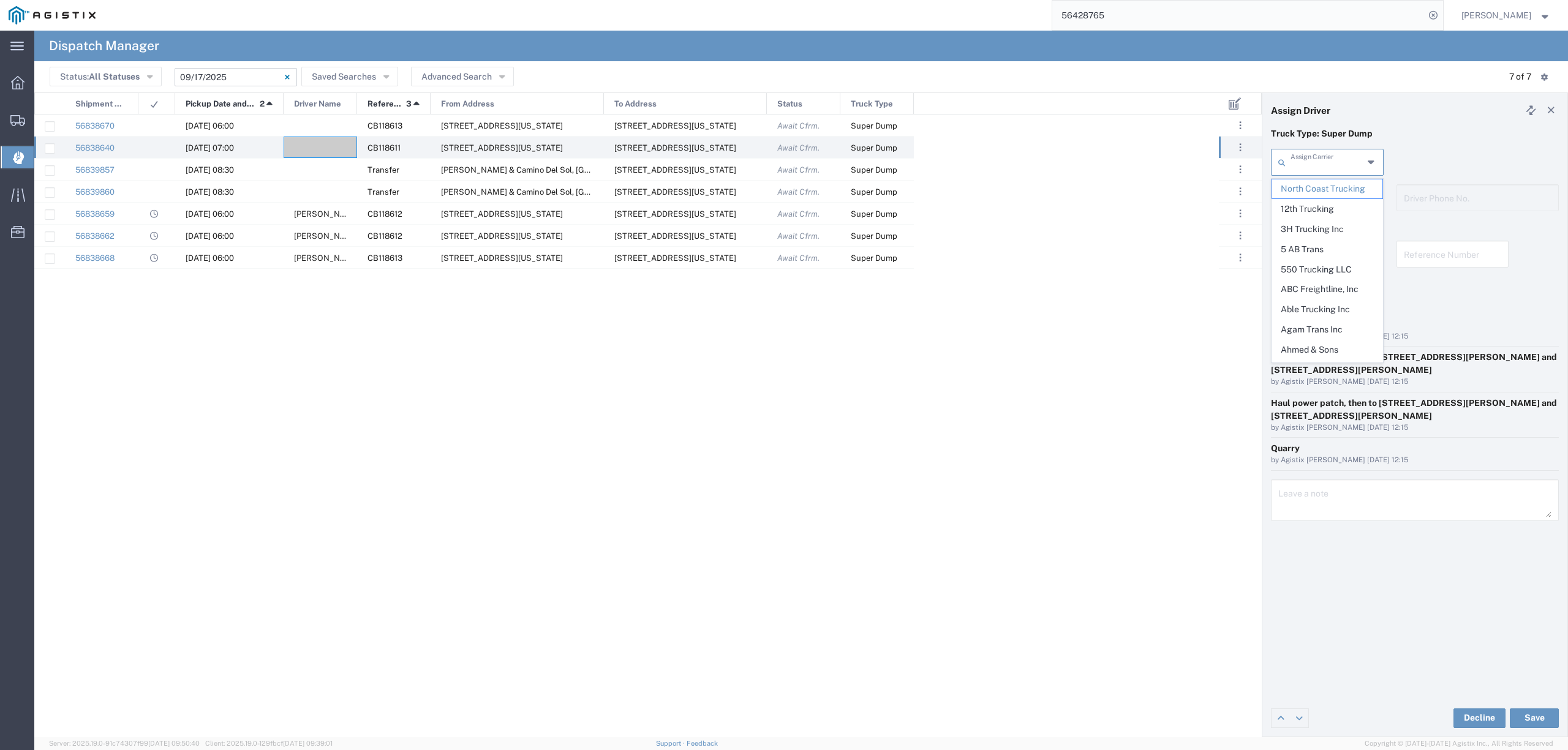
click at [1321, 161] on input "text" at bounding box center [1327, 161] width 72 height 21
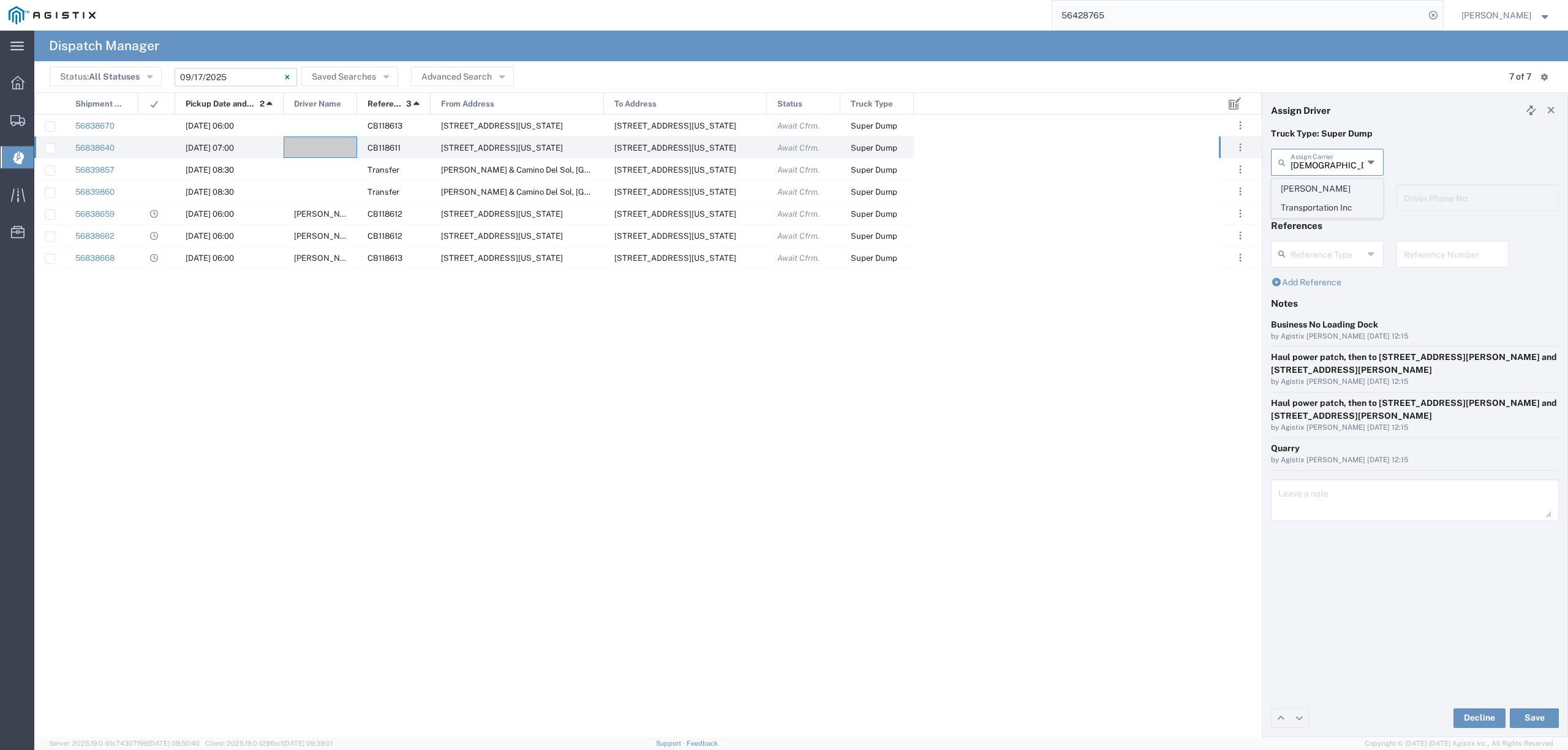
click at [1322, 192] on span "Shaan Transportation Inc" at bounding box center [1327, 198] width 110 height 38
type input "Shaan Transportation Inc"
click at [1323, 197] on input "text" at bounding box center [1329, 196] width 77 height 21
click at [1325, 224] on span "Gary Cheema" at bounding box center [1327, 224] width 110 height 19
type input "Gary Cheema"
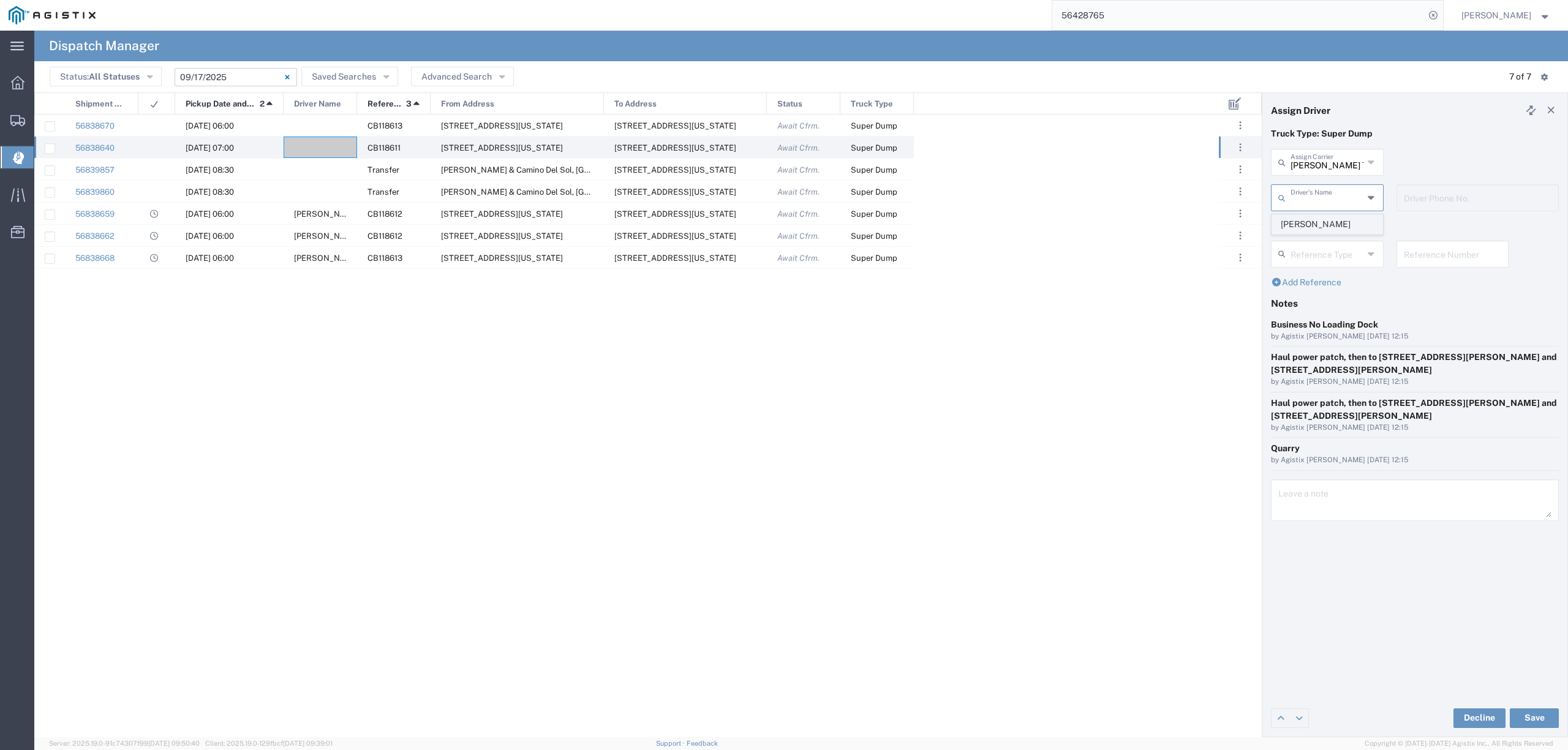
type input "916-710-5197"
click at [1529, 717] on button "Save" at bounding box center [1535, 718] width 49 height 20
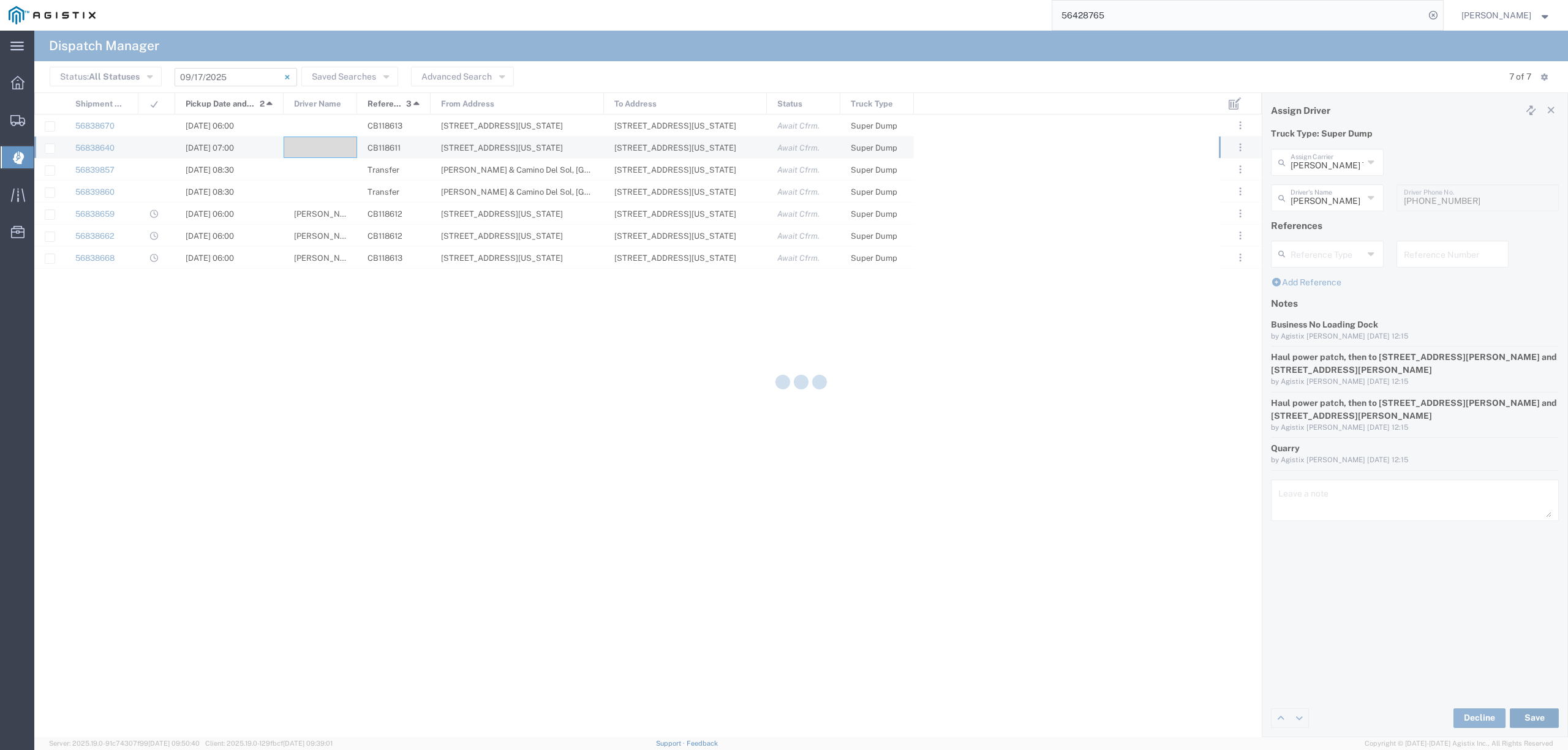
type input "Gary Cheema"
type input "Shaan Transportation Inc"
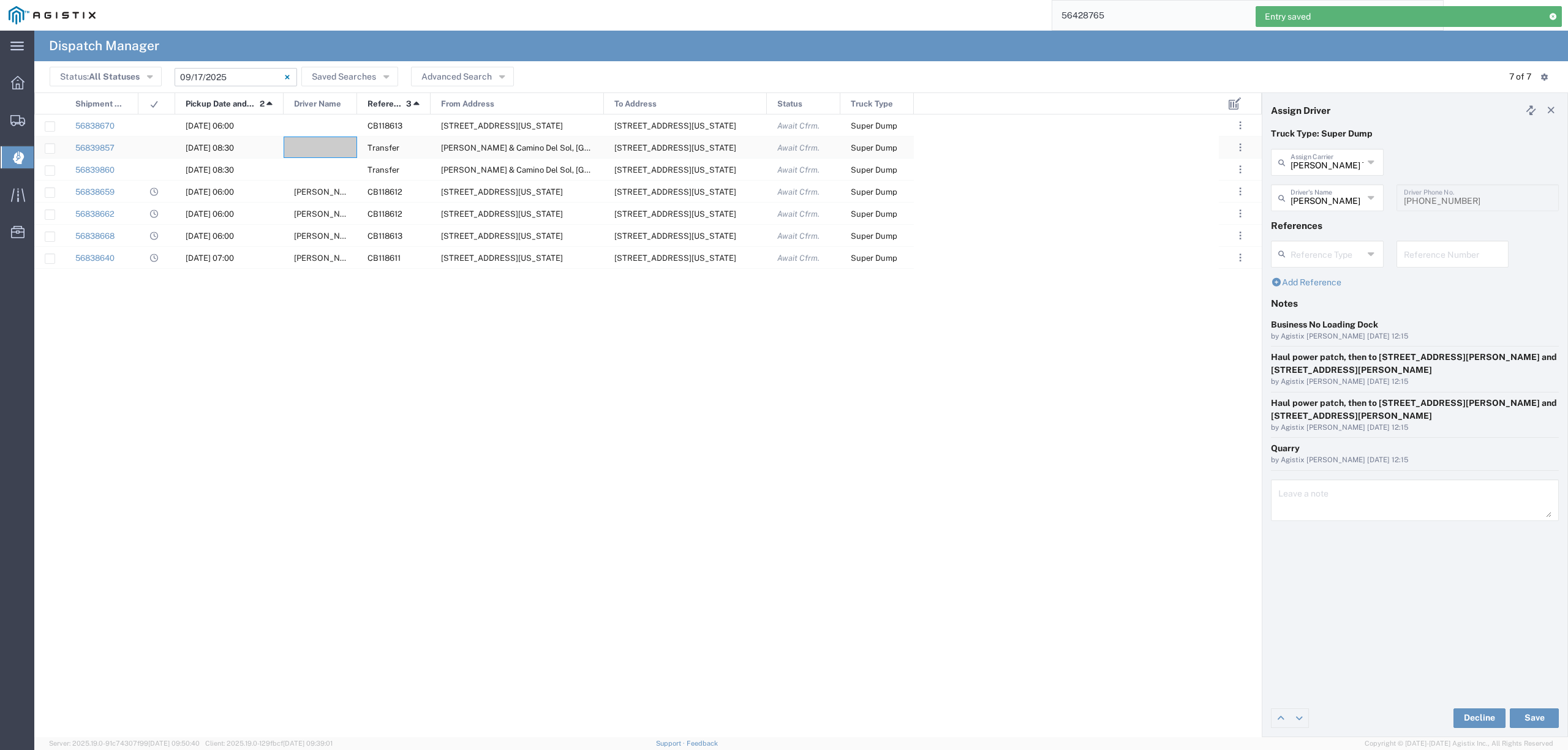
click at [322, 148] on div at bounding box center [320, 147] width 73 height 21
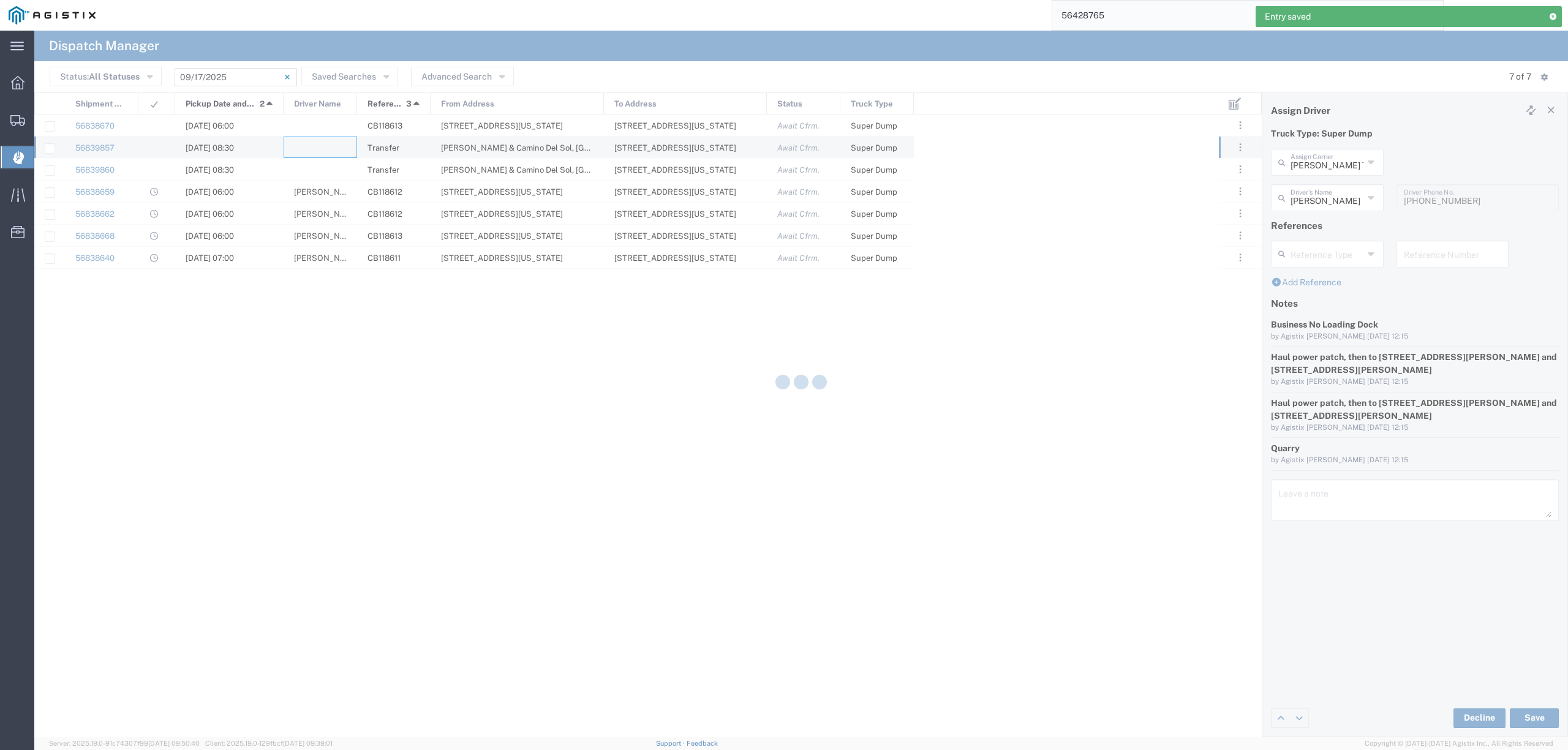
type input "North Coast Trucking"
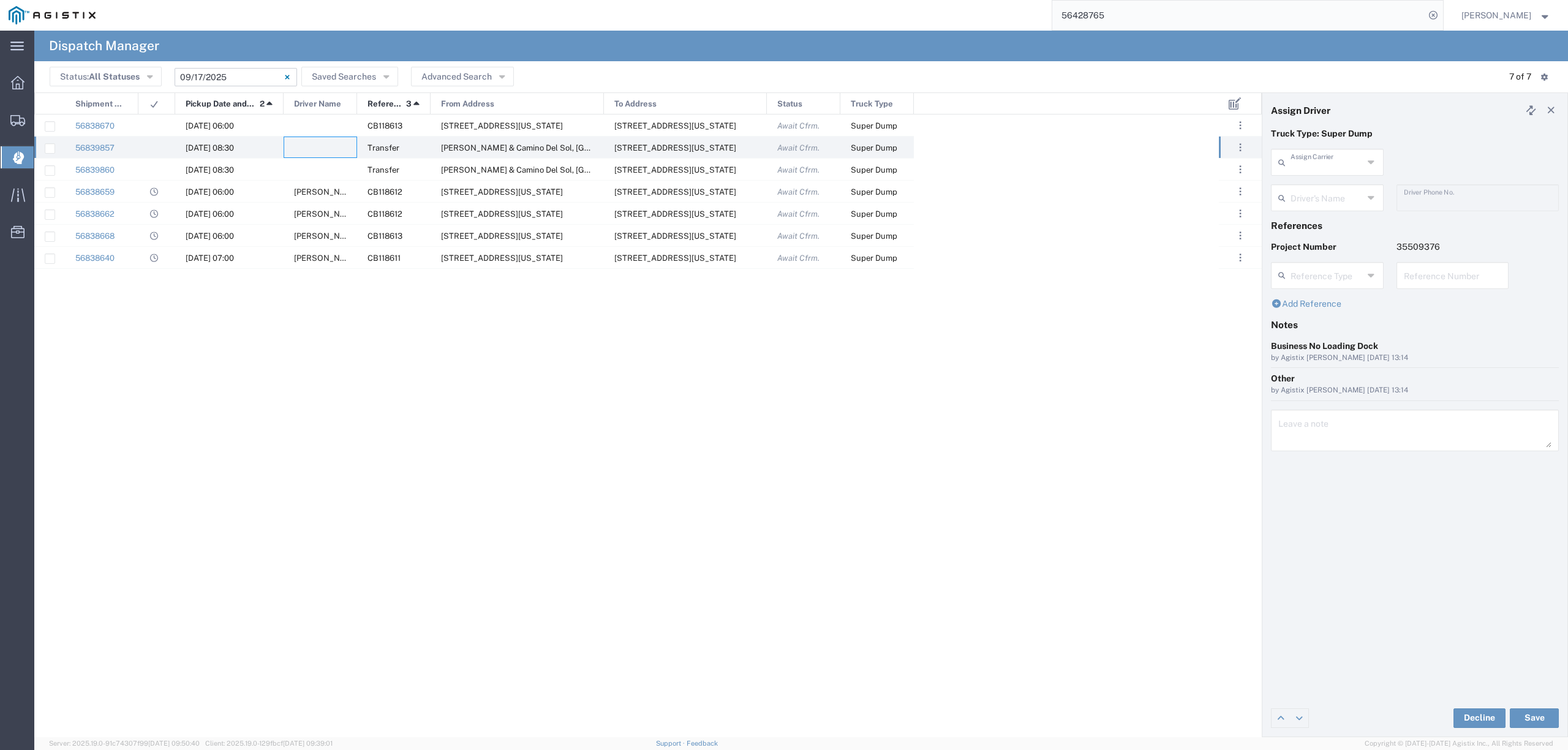
click at [1325, 164] on input "text" at bounding box center [1327, 161] width 72 height 21
type input "d"
click at [1335, 191] on span "Chepe Trucking LLC" at bounding box center [1327, 189] width 110 height 19
type input "Chepe Trucking LLC"
click at [1336, 192] on input "text" at bounding box center [1327, 196] width 72 height 21
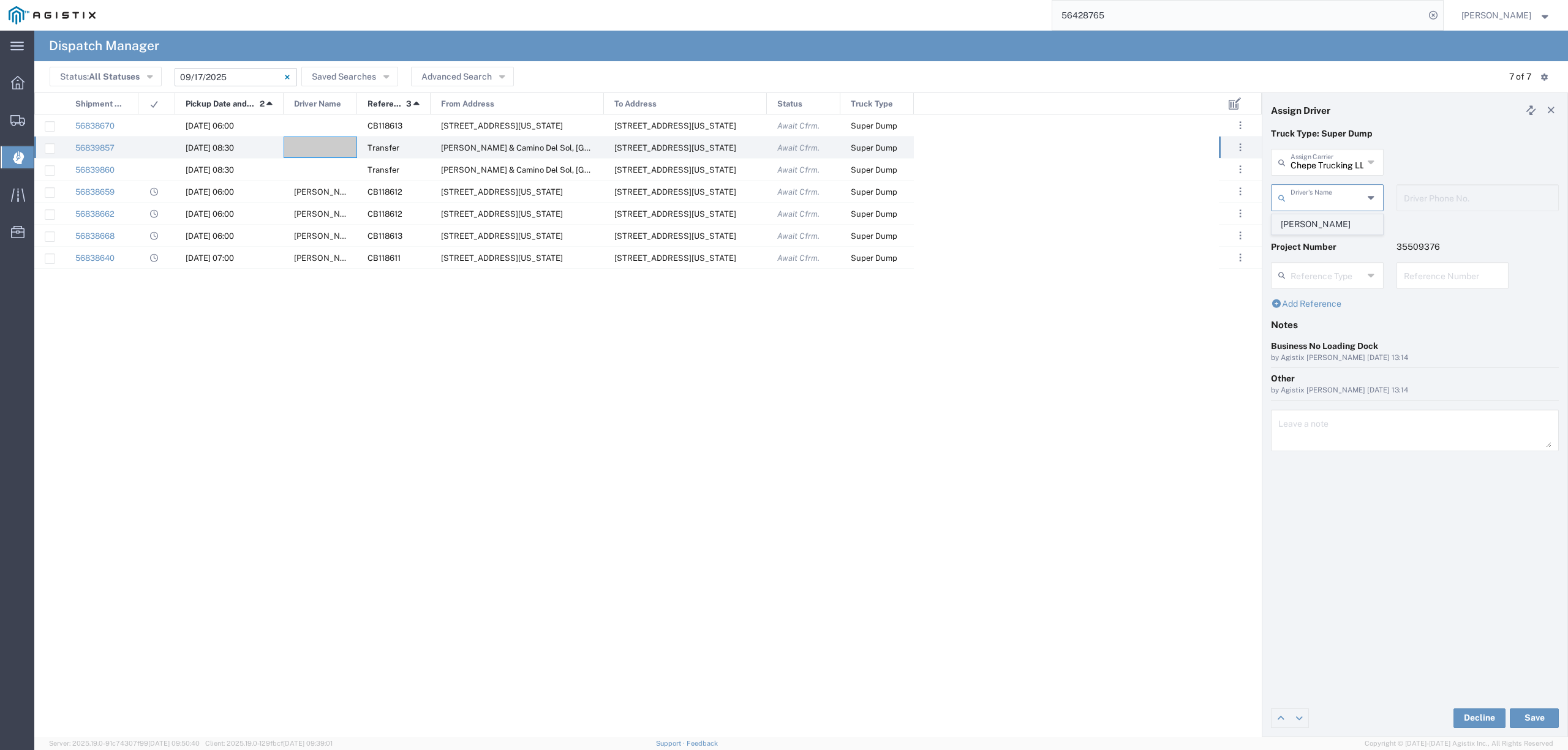
click at [1346, 229] on span "Jose Fernandez" at bounding box center [1327, 224] width 110 height 19
type input "Jose Fernandez"
type input "6613641939"
click at [1537, 712] on button "Save" at bounding box center [1535, 718] width 49 height 20
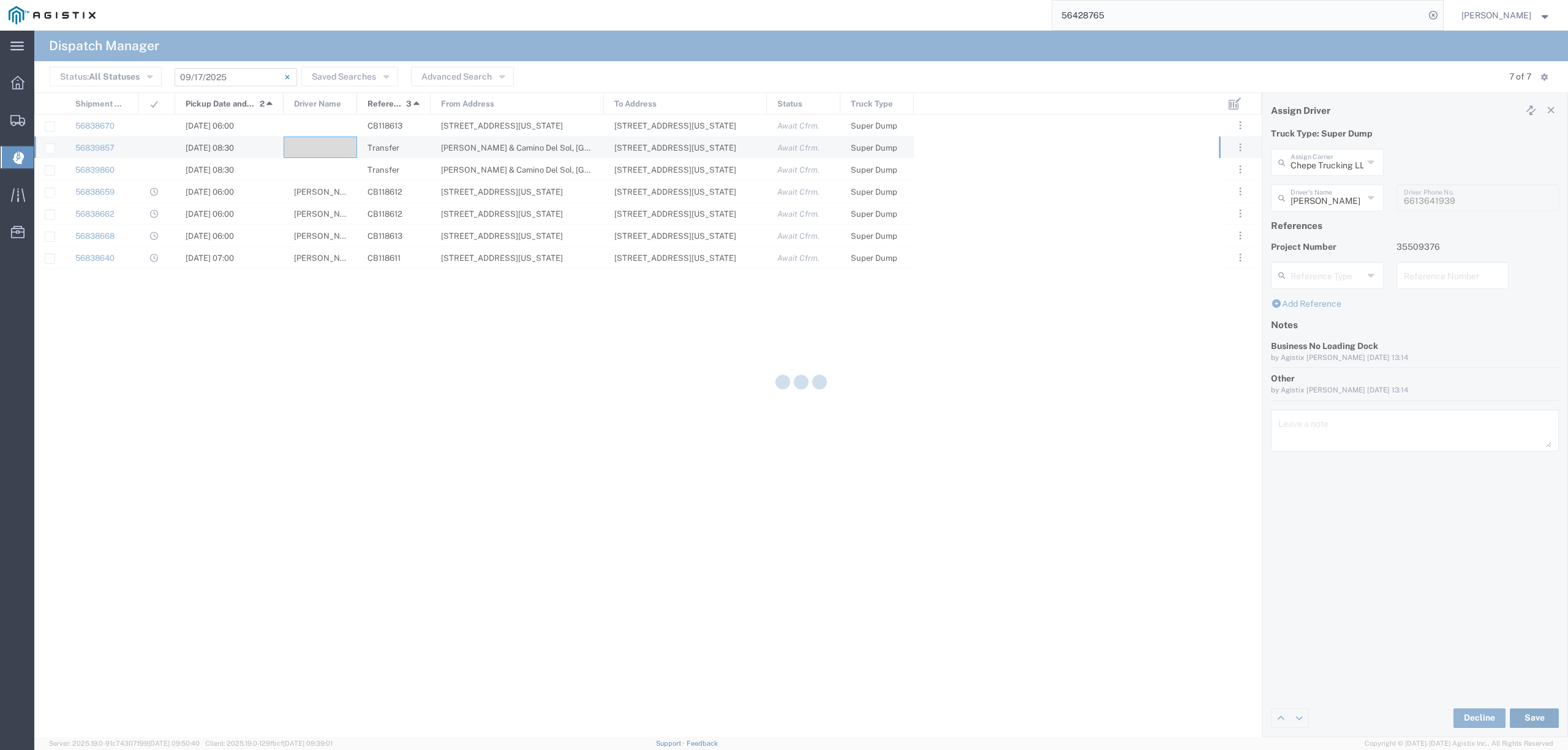
type input "Jose Fernandez"
type input "Chepe Trucking LLC"
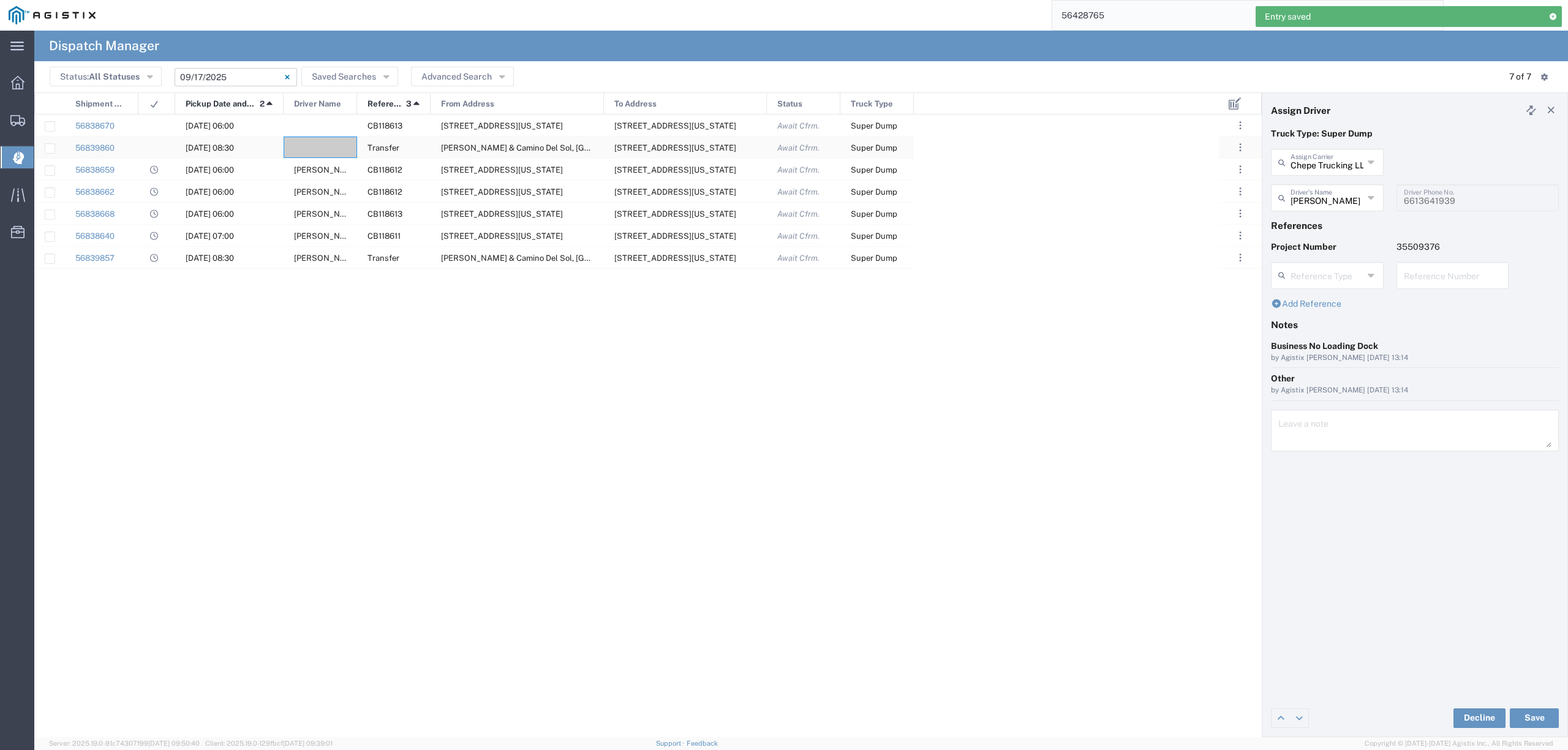
click at [317, 145] on div at bounding box center [320, 147] width 73 height 21
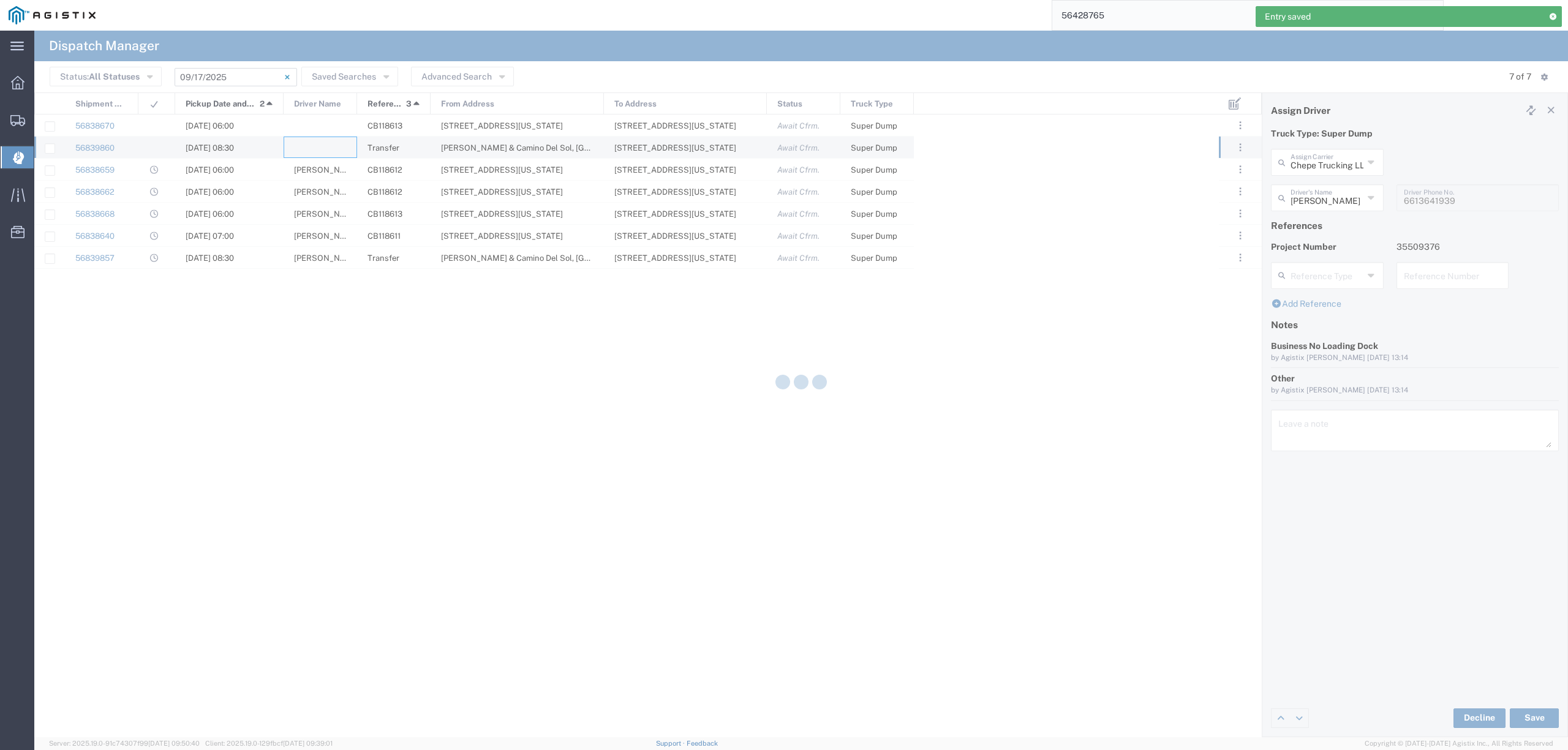
type input "North Coast Trucking"
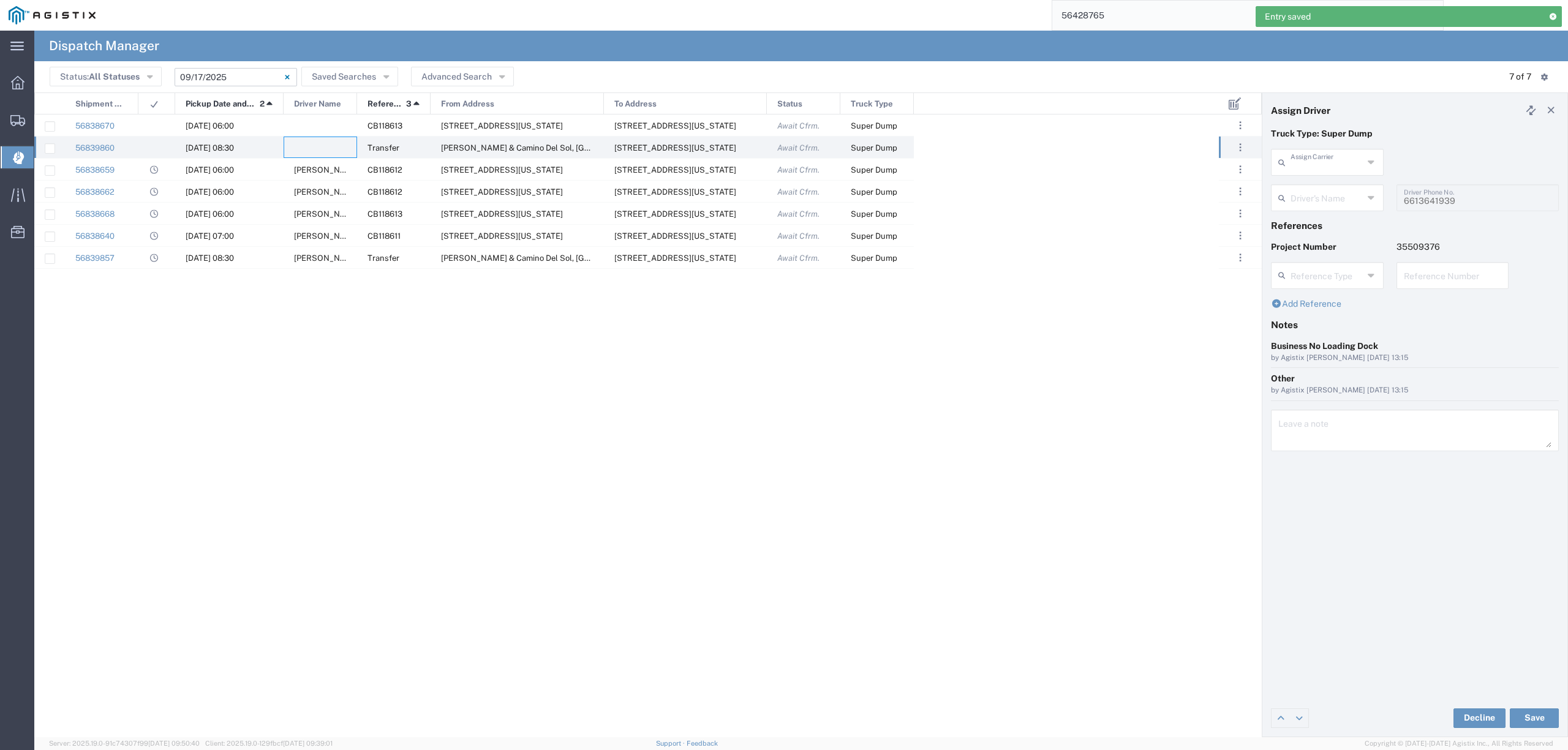
click at [1294, 163] on input "text" at bounding box center [1327, 161] width 72 height 21
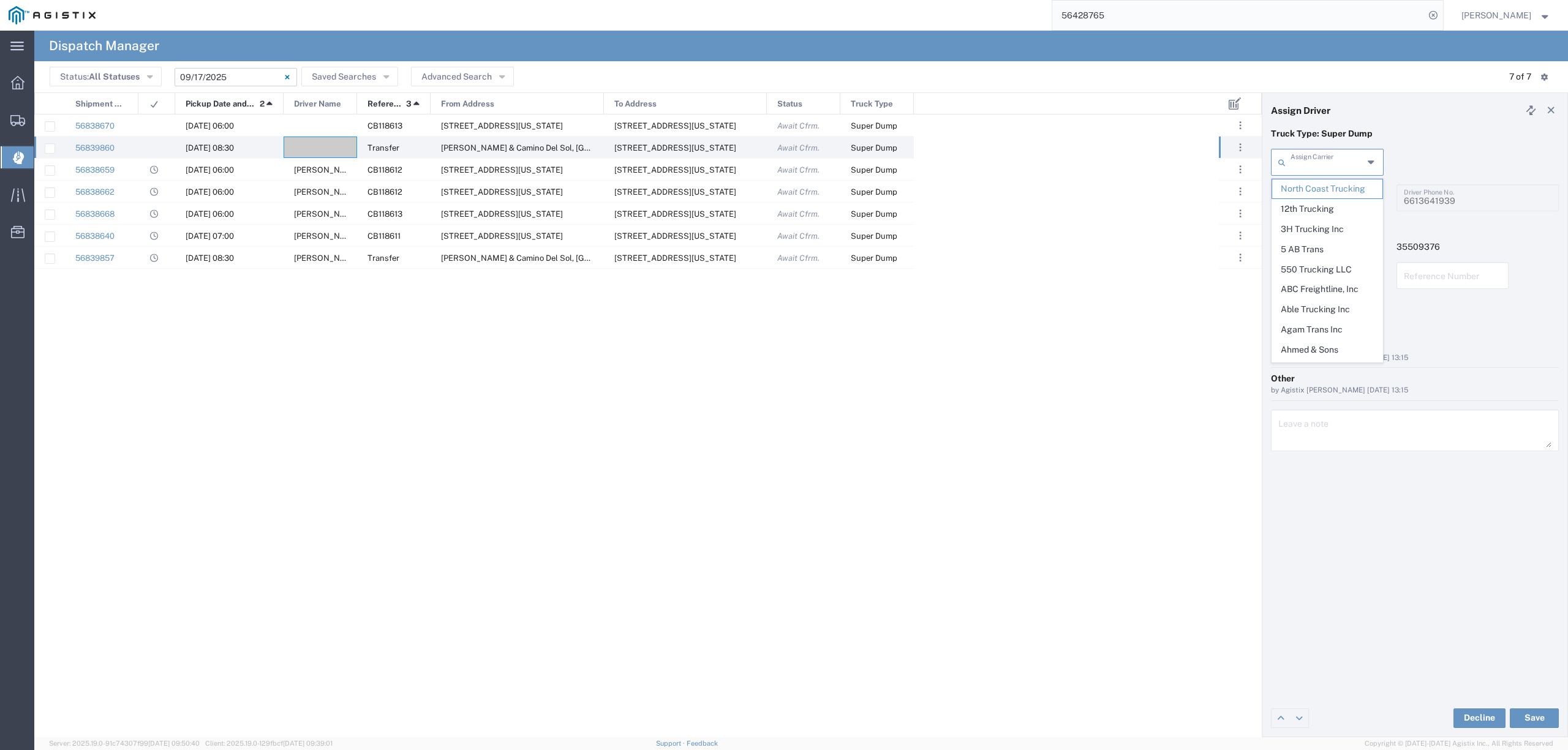
type input "o"
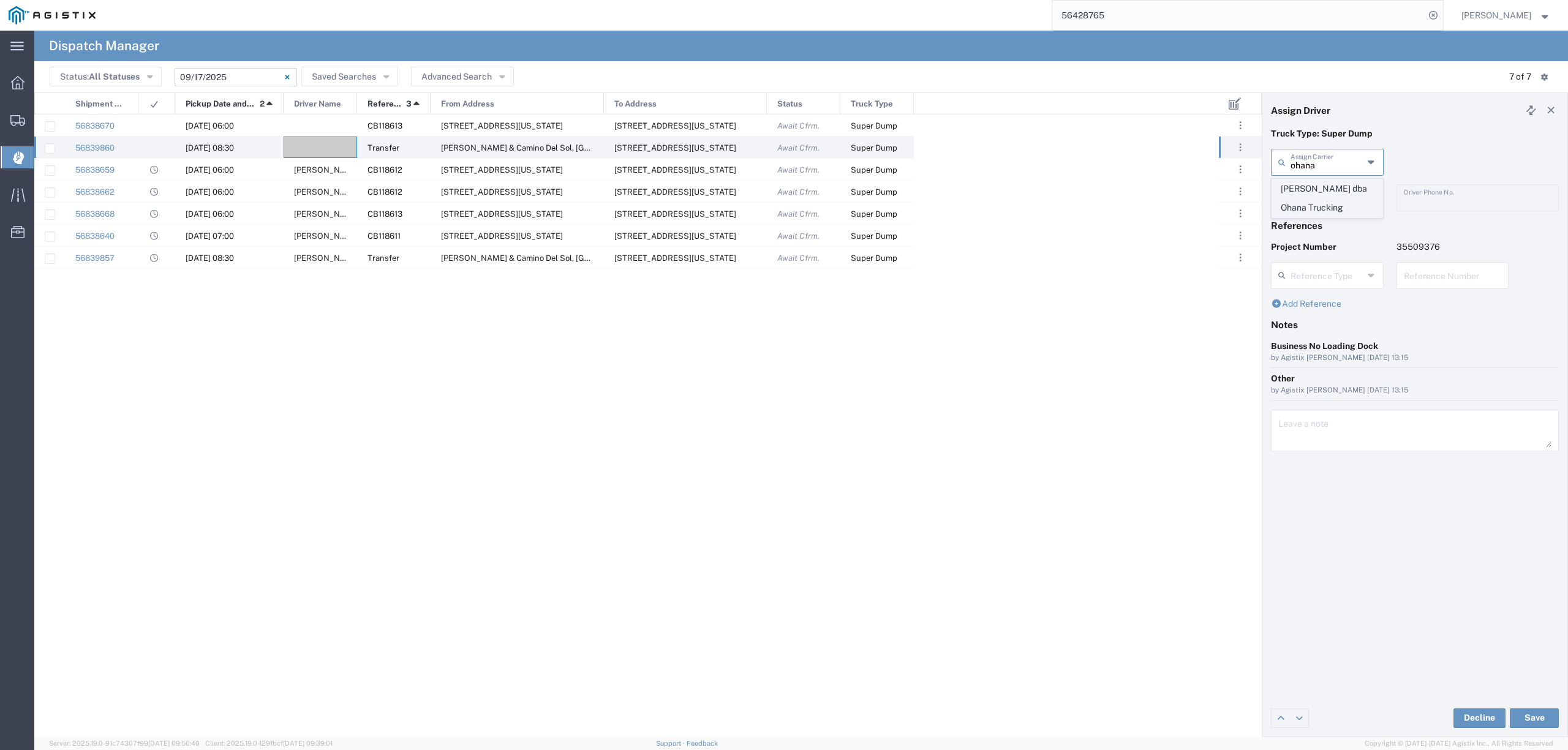
click at [1327, 197] on span "Diana C Spangler dba Ohana Trucking" at bounding box center [1327, 198] width 110 height 38
type input "Diana C Spangler dba Ohana Trucking"
click at [1327, 197] on input "text" at bounding box center [1329, 196] width 77 height 21
click at [1335, 220] on span "Diana Spangler" at bounding box center [1327, 224] width 110 height 19
type input "Diana Spangler"
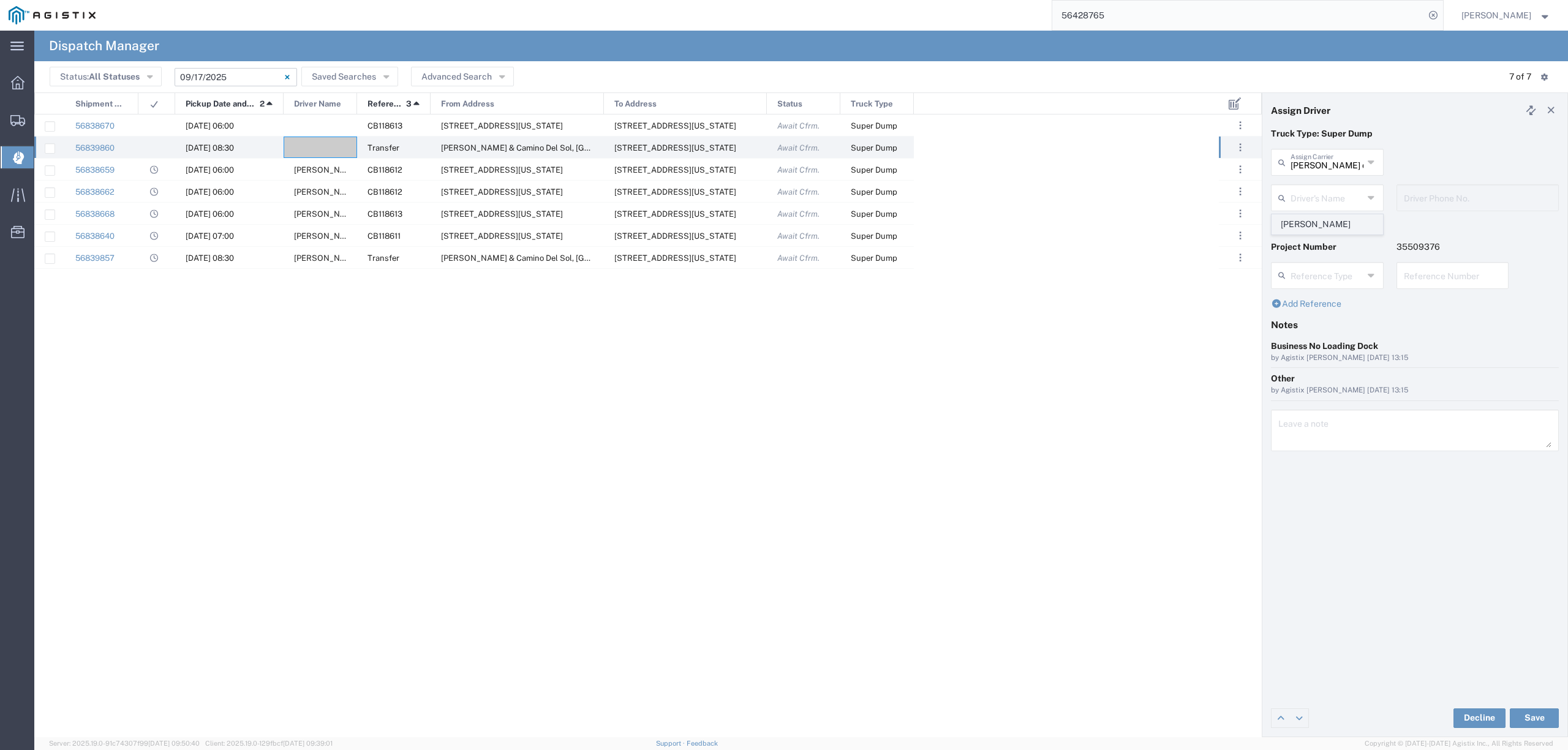
type input "661-861-3250"
click at [1518, 722] on button "Save" at bounding box center [1535, 718] width 49 height 20
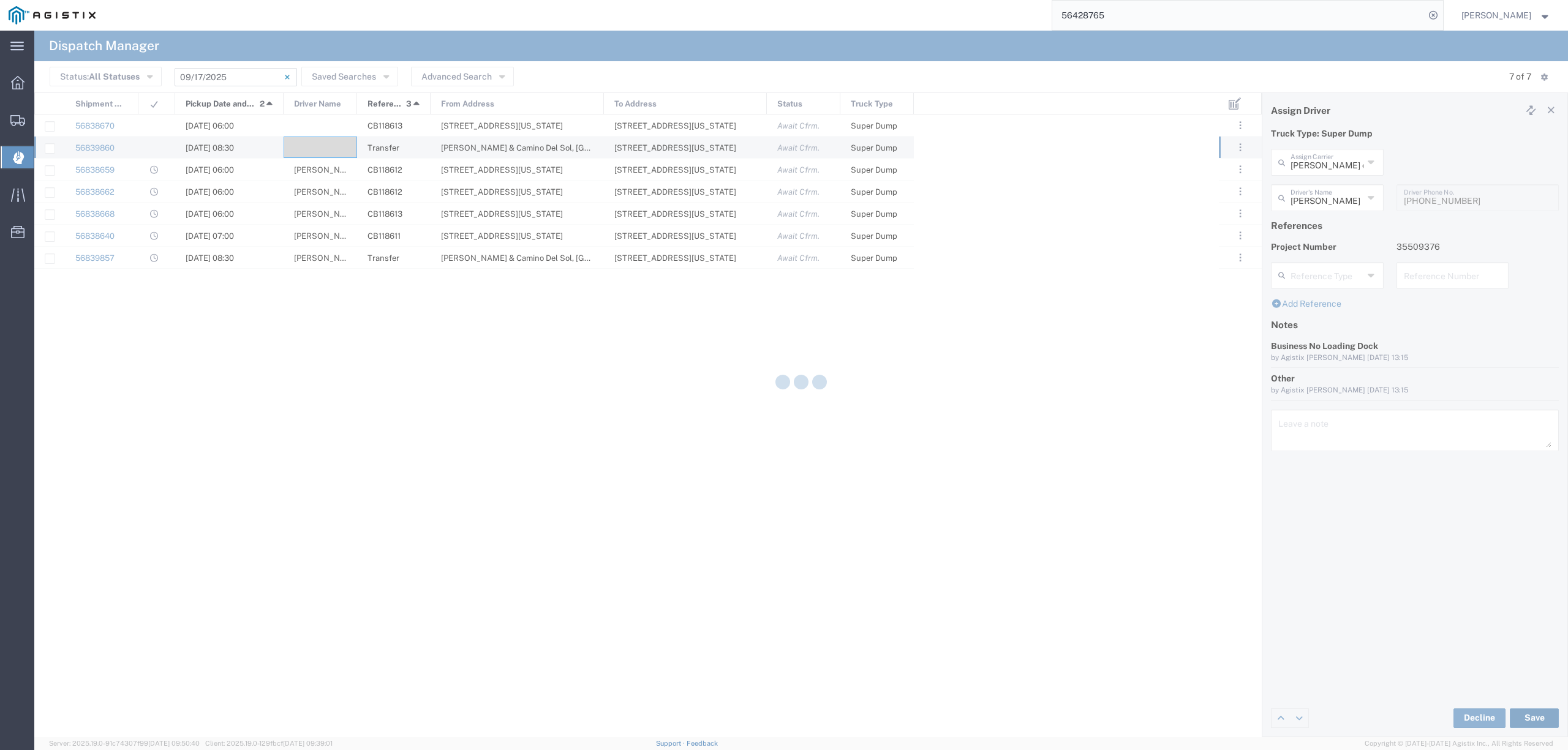
type input "Diana Spangler"
type input "Diana C Spangler dba Ohana Trucking"
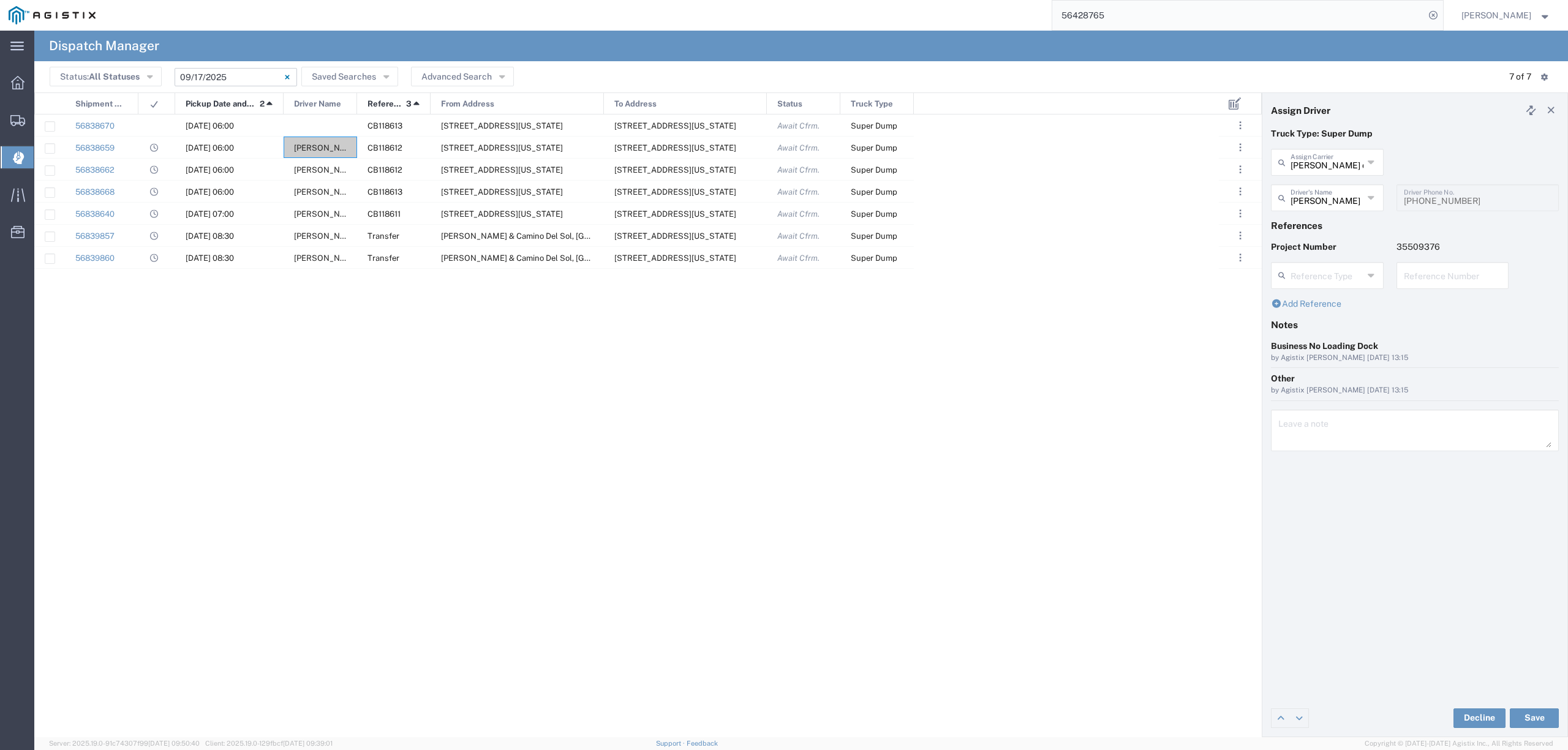
click at [534, 513] on div "56838662 09/17/2025, 06:00 Robert Maciel CB118612 7741 Hammonton Rd, Marysville…" at bounding box center [626, 426] width 1185 height 623
click at [359, 377] on div "56838662 09/17/2025, 06:00 Robert Maciel CB118612 7741 Hammonton Rd, Marysville…" at bounding box center [626, 426] width 1185 height 623
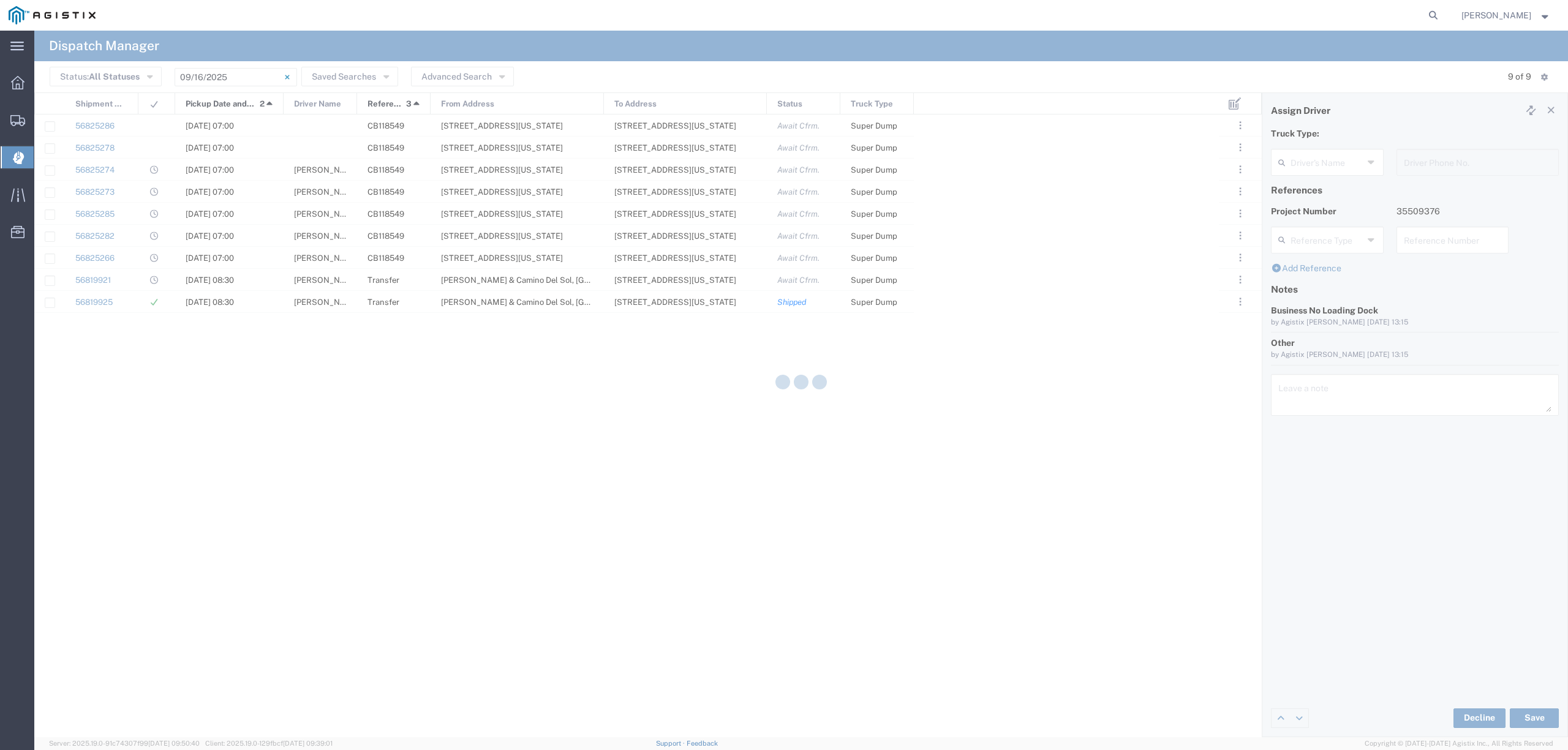
type input "Diana Spangler"
type input "661-861-3250"
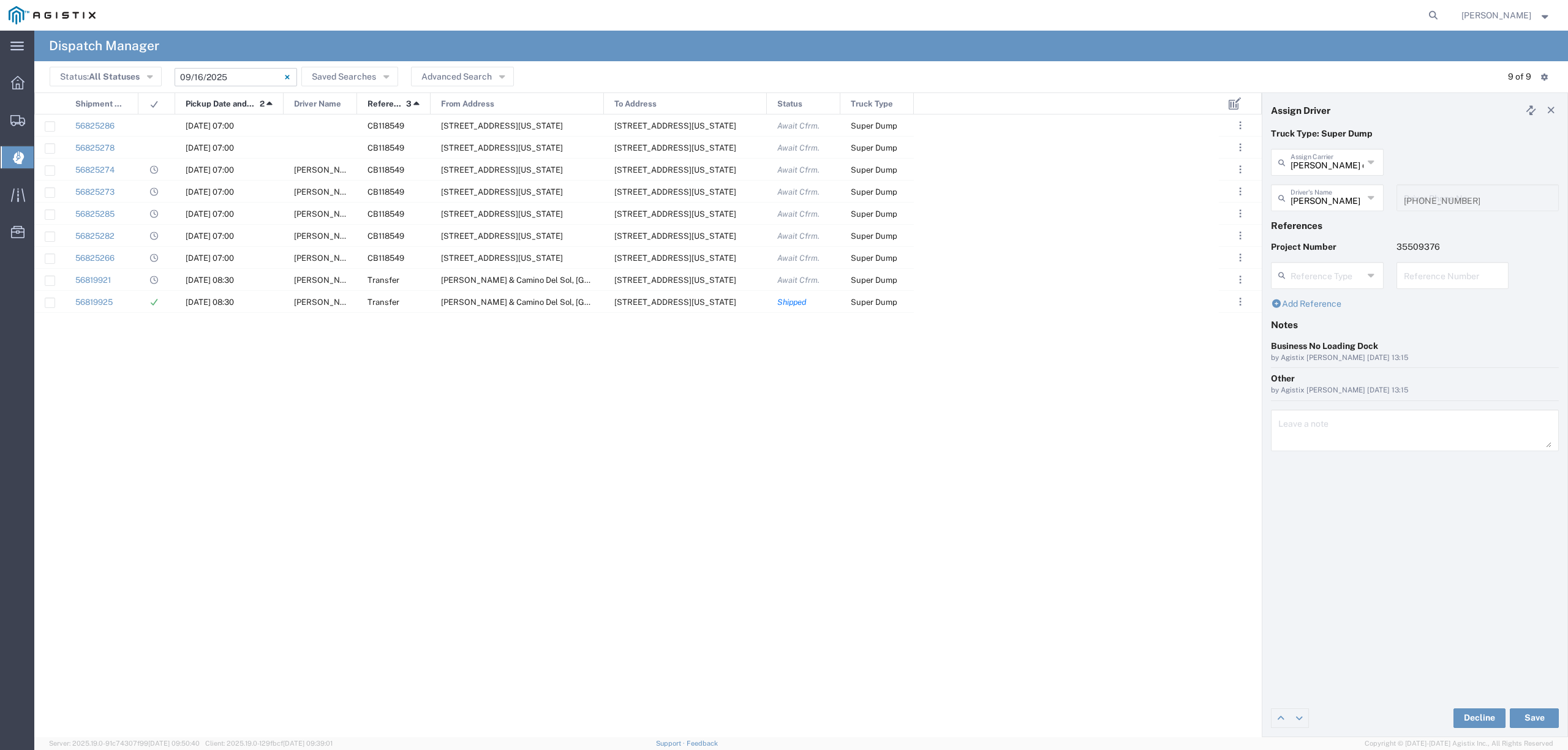
click at [229, 82] on input "09/16/2025 - 09/16/2025" at bounding box center [236, 77] width 123 height 19
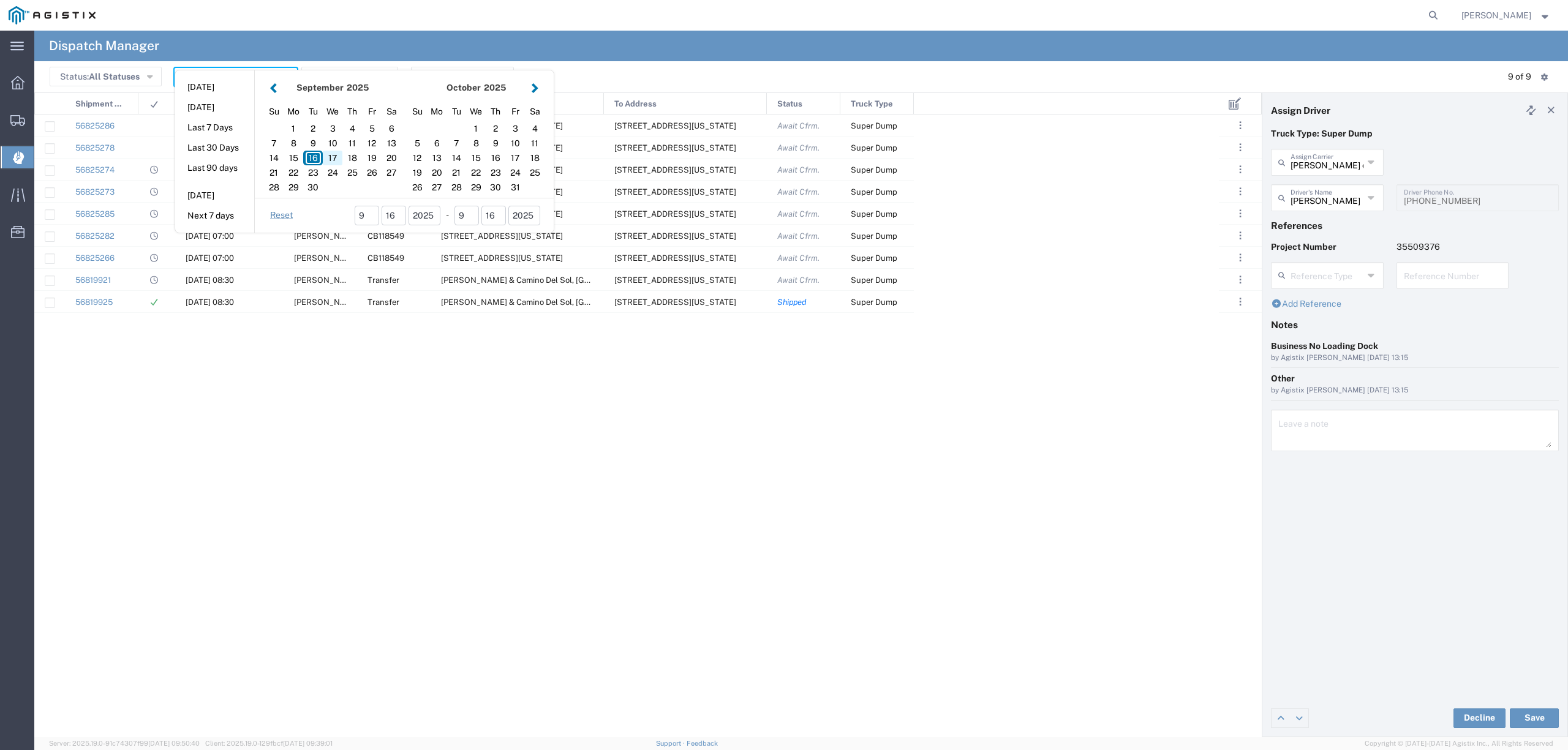
click at [338, 155] on div "17" at bounding box center [332, 158] width 20 height 15
type input "09/17/2025"
type input "09/17/2025 - 09/17/2025"
